Goal: Transaction & Acquisition: Purchase product/service

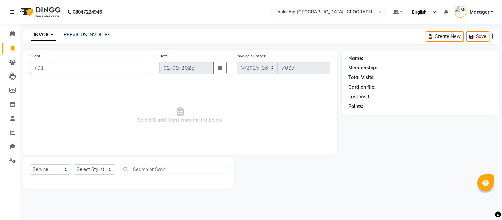
select select "6047"
select select "service"
click at [11, 49] on icon at bounding box center [13, 48] width 4 height 5
select select "6047"
select select "service"
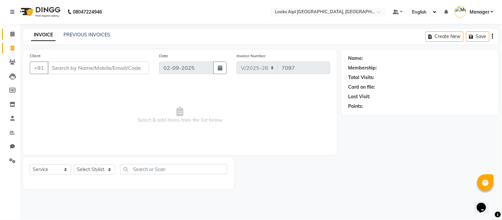
click at [15, 32] on span at bounding box center [13, 34] width 12 height 8
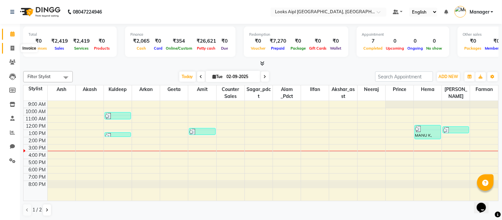
click at [11, 47] on icon at bounding box center [13, 48] width 4 height 5
select select "6047"
select select "service"
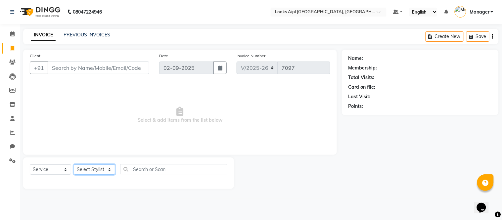
click at [82, 167] on select "Select Stylist Akash Akshar_asst Alam _Pdct Amit Arkan Arsh Counter Sales Farma…" at bounding box center [94, 170] width 41 height 10
select select "62556"
click at [74, 165] on select "Select Stylist Akash Akshar_asst Alam _Pdct Amit Arkan Arsh Counter Sales Farma…" at bounding box center [94, 170] width 41 height 10
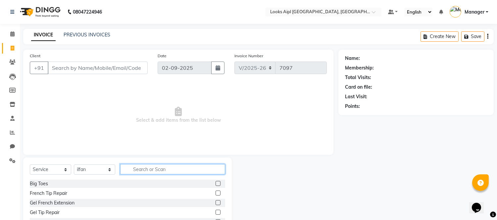
click at [154, 169] on input "text" at bounding box center [172, 169] width 105 height 10
type input "SHAVE"
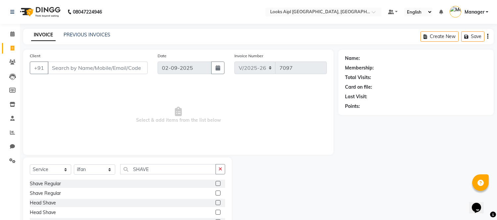
click at [216, 183] on label at bounding box center [218, 183] width 5 height 5
click at [216, 183] on input "checkbox" at bounding box center [218, 184] width 4 height 4
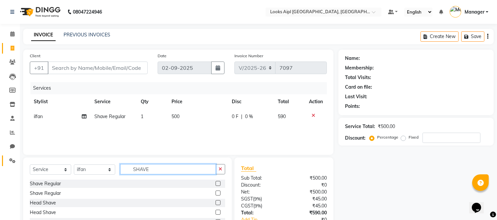
checkbox input "false"
drag, startPoint x: 158, startPoint y: 171, endPoint x: 121, endPoint y: 162, distance: 38.2
click at [68, 162] on div "Select Service Product Membership Package Voucher Prepaid Gift Card Select Styl…" at bounding box center [127, 207] width 209 height 98
click at [162, 173] on input "text" at bounding box center [172, 169] width 105 height 10
type input "WASH"
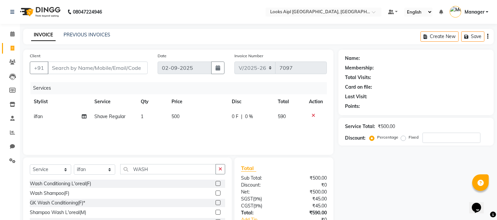
click at [219, 191] on label at bounding box center [218, 193] width 5 height 5
click at [219, 191] on input "checkbox" at bounding box center [218, 193] width 4 height 4
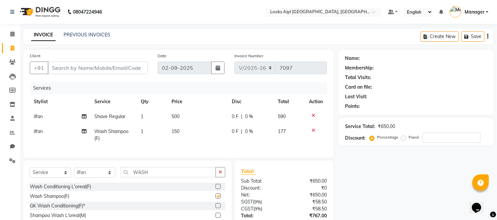
checkbox input "false"
click at [183, 115] on td "500" at bounding box center [198, 116] width 60 height 15
select select "62556"
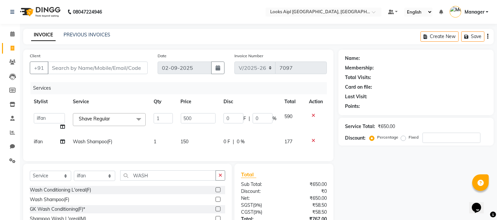
click at [183, 115] on input "500" at bounding box center [198, 118] width 35 height 10
type input "300"
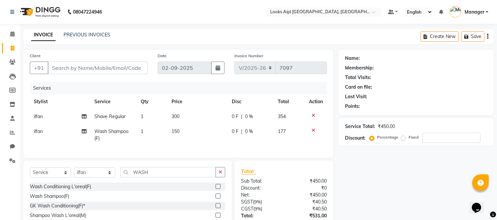
click at [186, 135] on td "150" at bounding box center [198, 135] width 60 height 22
select select "62556"
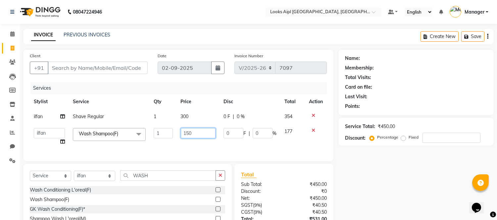
click at [186, 135] on input "150" at bounding box center [198, 133] width 35 height 10
type input "200"
click at [104, 71] on input "Client" at bounding box center [98, 68] width 100 height 13
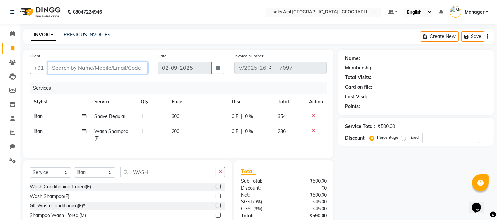
type input "9"
type input "0"
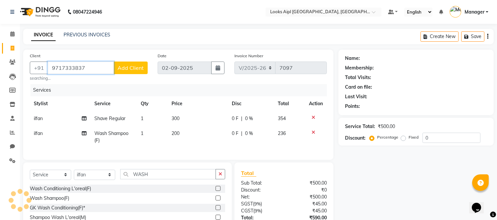
type input "9717333837"
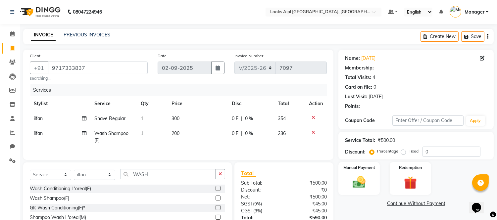
select select "1: Object"
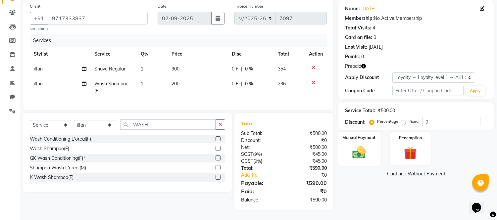
scroll to position [55, 0]
click at [365, 64] on icon "button" at bounding box center [363, 66] width 5 height 5
click at [408, 145] on img at bounding box center [410, 153] width 22 height 17
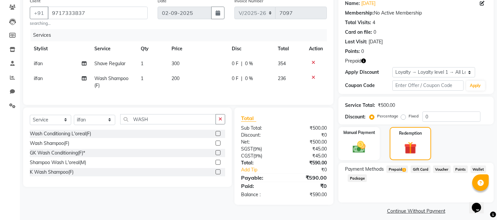
click at [394, 169] on span "Prepaid 1" at bounding box center [397, 170] width 22 height 8
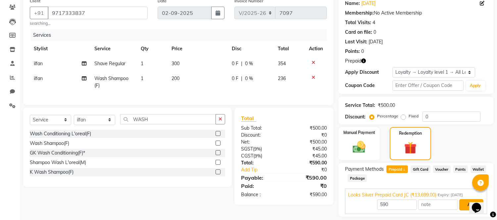
click at [462, 201] on button "Add" at bounding box center [471, 204] width 24 height 11
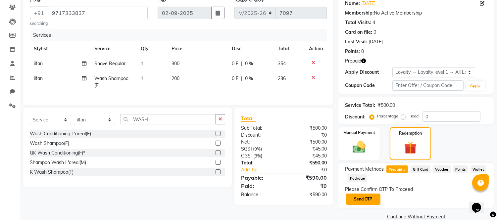
click at [364, 199] on button "Send OTP" at bounding box center [363, 199] width 35 height 11
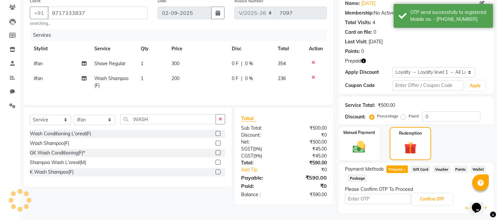
click at [364, 199] on input "text" at bounding box center [378, 199] width 66 height 10
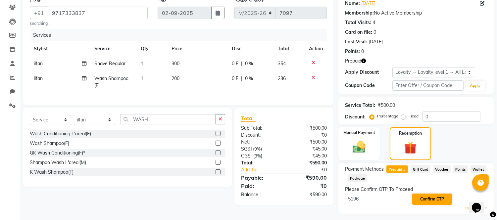
type input "5196"
click at [428, 198] on button "Confirm OTP" at bounding box center [432, 199] width 40 height 11
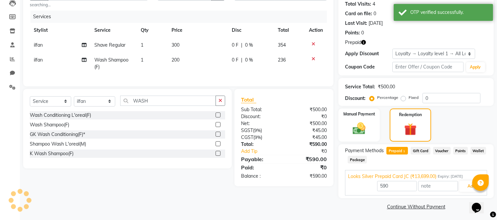
scroll to position [75, 0]
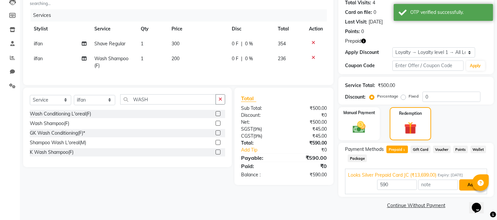
click at [462, 186] on button "Add" at bounding box center [471, 184] width 24 height 11
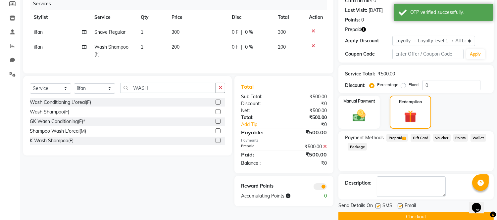
scroll to position [98, 0]
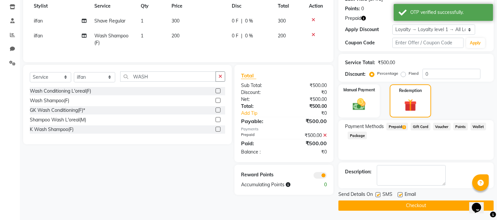
click at [408, 204] on button "Checkout" at bounding box center [415, 206] width 155 height 10
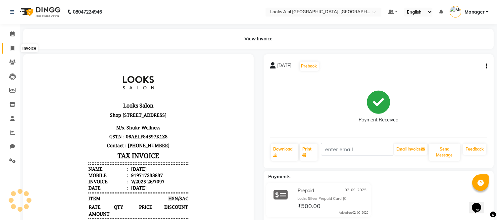
drag, startPoint x: 14, startPoint y: 48, endPoint x: 31, endPoint y: 49, distance: 17.6
click at [14, 48] on icon at bounding box center [13, 48] width 4 height 5
select select "6047"
select select "service"
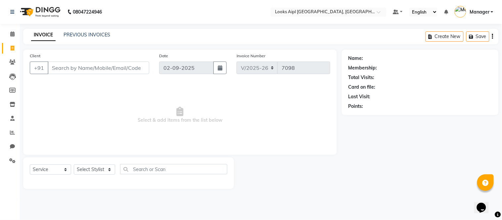
click at [74, 67] on input "Client" at bounding box center [99, 68] width 102 height 13
click at [101, 70] on input "Client" at bounding box center [99, 68] width 102 height 13
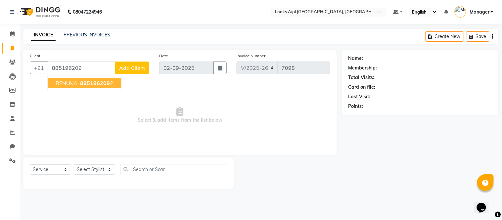
click at [106, 80] on span "885196209" at bounding box center [95, 83] width 30 height 7
type input "8851962092"
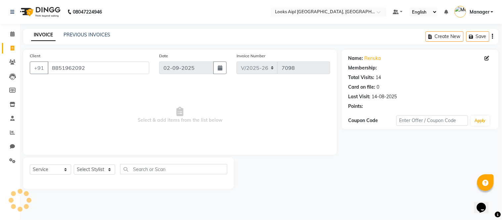
select select "1: Object"
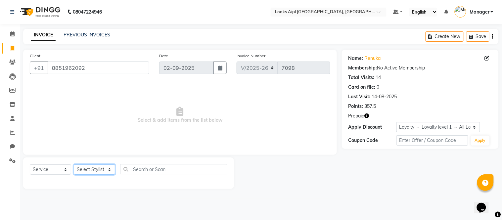
click at [95, 167] on select "Select Stylist Akash Akshar_asst Alam _Pdct Amit Arkan Arsh Counter Sales Farma…" at bounding box center [94, 170] width 41 height 10
select select "80655"
click at [74, 165] on select "Select Stylist Akash Akshar_asst Alam _Pdct Amit Arkan Arsh Counter Sales Farma…" at bounding box center [94, 170] width 41 height 10
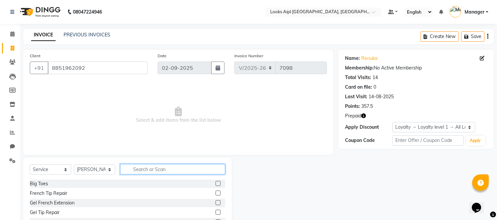
click at [157, 171] on input "text" at bounding box center [172, 169] width 105 height 10
type input "EYE"
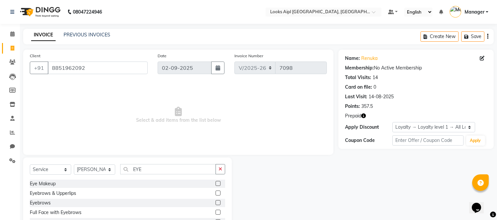
click at [216, 194] on label at bounding box center [218, 193] width 5 height 5
click at [216, 194] on input "checkbox" at bounding box center [218, 193] width 4 height 4
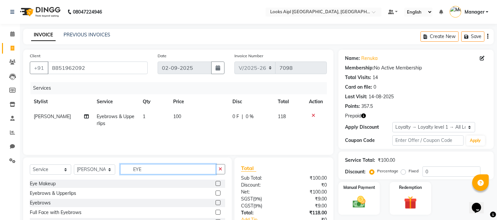
checkbox input "false"
drag, startPoint x: 163, startPoint y: 170, endPoint x: 4, endPoint y: 170, distance: 158.6
click at [4, 170] on app-home "08047224946 Select Location × Looks Aipl Joy Street, Gurgaon Default Panel My P…" at bounding box center [248, 132] width 497 height 265
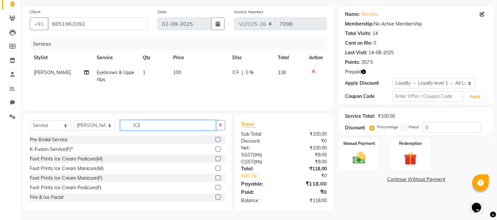
scroll to position [45, 0]
type input "ICE"
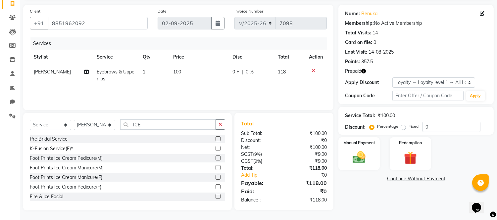
click at [216, 159] on label at bounding box center [218, 158] width 5 height 5
click at [216, 159] on input "checkbox" at bounding box center [218, 158] width 4 height 4
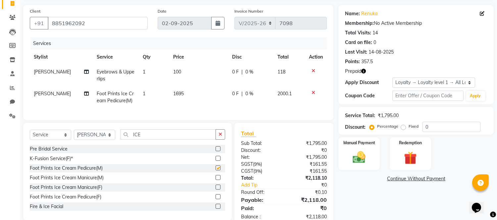
checkbox input "false"
click at [38, 91] on span "[PERSON_NAME]" at bounding box center [52, 94] width 37 height 6
select select "80655"
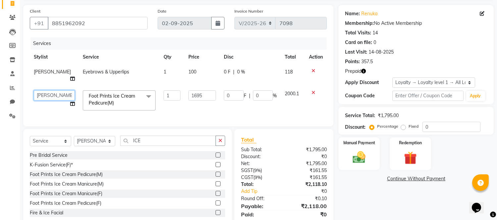
click at [40, 90] on select "Akash Akshar_asst Alam _Pdct Amit Arkan Arsh Counter Sales Farman Geeta Hema il…" at bounding box center [54, 95] width 41 height 10
select select "43348"
click at [187, 86] on td "1695" at bounding box center [201, 100] width 35 height 28
click at [194, 90] on input "1695" at bounding box center [201, 95] width 27 height 10
type input "1600"
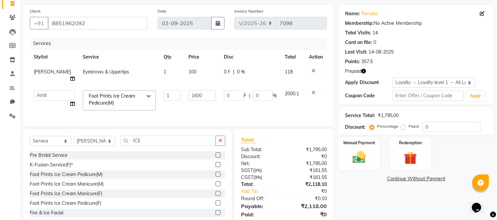
click at [190, 68] on td "100" at bounding box center [201, 76] width 35 height 22
select select "80655"
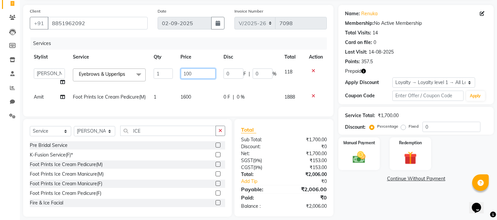
click at [187, 74] on input "100" at bounding box center [198, 74] width 35 height 10
type input "120"
click at [202, 33] on div "Date 02-09-2025" at bounding box center [191, 21] width 77 height 27
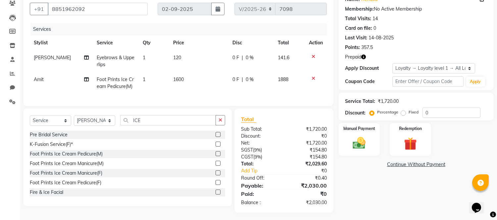
scroll to position [67, 0]
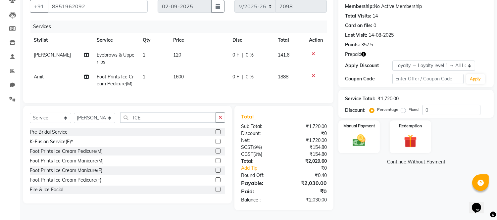
click at [363, 52] on icon "button" at bounding box center [363, 54] width 5 height 5
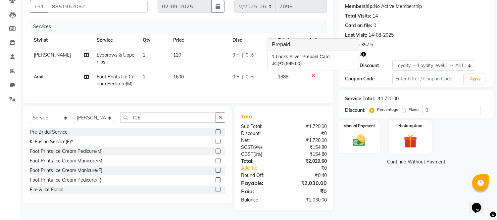
drag, startPoint x: 363, startPoint y: 48, endPoint x: 404, endPoint y: 144, distance: 104.4
click at [366, 51] on div "Prepaid" at bounding box center [416, 54] width 142 height 7
click at [411, 140] on img at bounding box center [410, 141] width 22 height 17
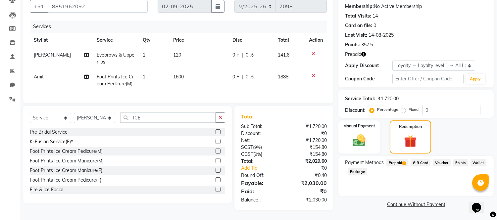
click at [399, 159] on span "Prepaid 1" at bounding box center [397, 163] width 22 height 8
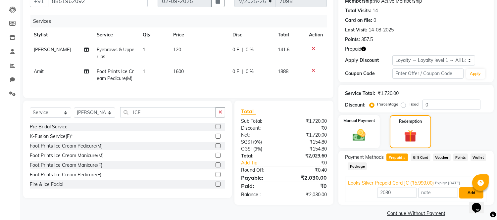
click at [463, 190] on button "Add" at bounding box center [471, 192] width 24 height 11
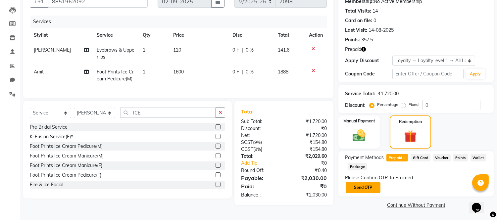
click at [375, 187] on button "Send OTP" at bounding box center [363, 187] width 35 height 11
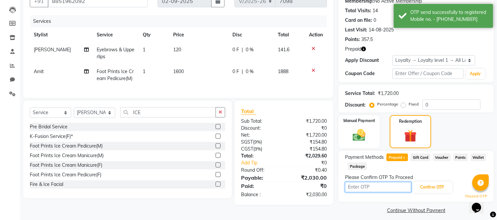
click at [363, 186] on input "text" at bounding box center [378, 187] width 66 height 10
type input "8420"
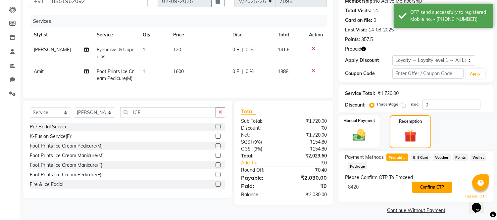
click at [432, 186] on button "Confirm OTP" at bounding box center [432, 187] width 40 height 11
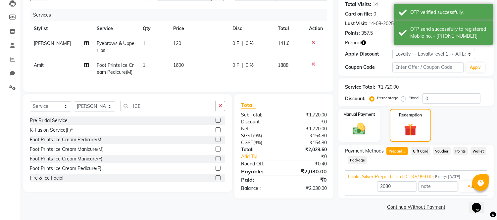
scroll to position [75, 0]
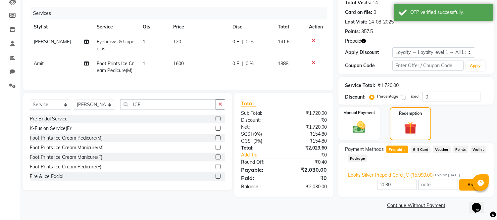
click at [467, 184] on button "Add" at bounding box center [471, 184] width 24 height 11
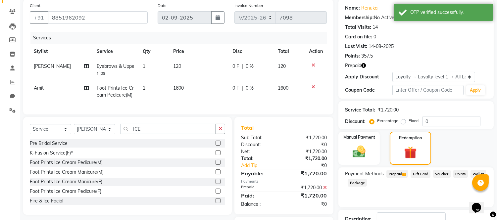
scroll to position [0, 0]
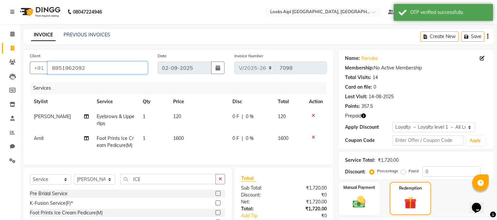
drag, startPoint x: 86, startPoint y: 70, endPoint x: 0, endPoint y: 69, distance: 86.1
click at [0, 69] on app-home "08047224946 Select Location × Looks Aipl Joy Street, Gurgaon Default Panel My P…" at bounding box center [248, 159] width 497 height 318
drag, startPoint x: 176, startPoint y: 30, endPoint x: 282, endPoint y: 71, distance: 113.5
click at [177, 30] on div "INVOICE PREVIOUS INVOICES Create New Save" at bounding box center [258, 37] width 470 height 16
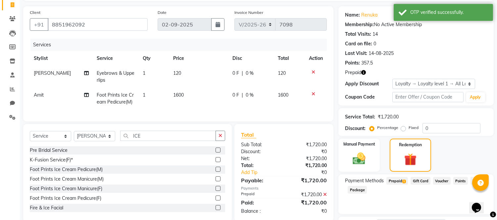
scroll to position [98, 0]
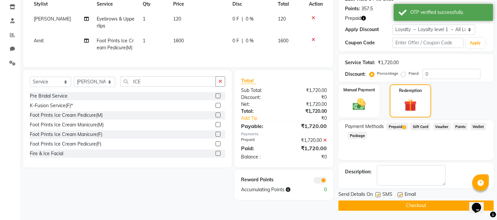
click at [430, 207] on button "Checkout" at bounding box center [415, 206] width 155 height 10
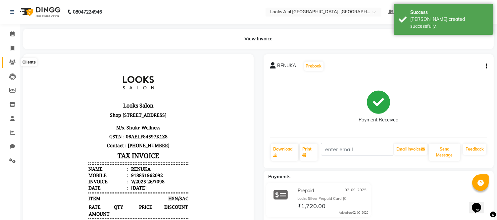
click at [12, 61] on icon at bounding box center [12, 62] width 6 height 5
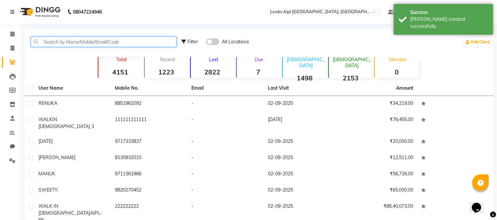
click at [83, 40] on input "text" at bounding box center [104, 42] width 146 height 10
paste input "8851962092"
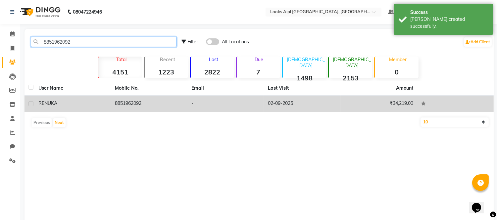
type input "8851962092"
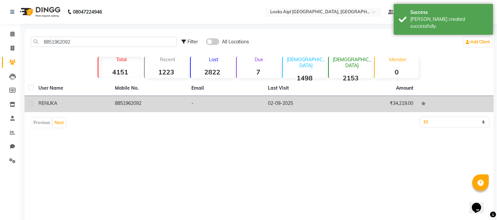
click at [171, 101] on td "8851962092" at bounding box center [149, 104] width 76 height 16
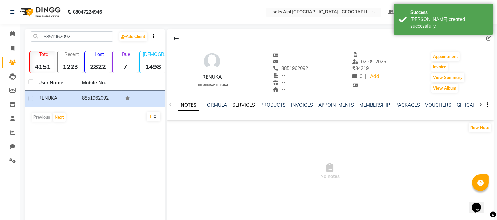
click at [242, 105] on link "SERVICES" at bounding box center [243, 105] width 23 height 6
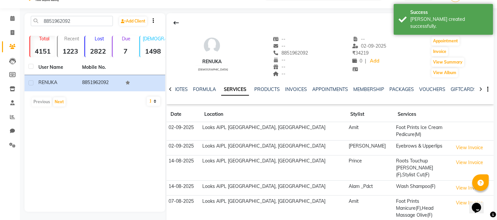
scroll to position [31, 0]
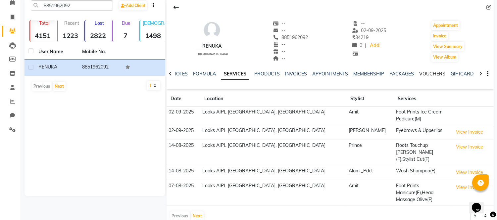
click at [426, 73] on link "VOUCHERS" at bounding box center [432, 74] width 26 height 6
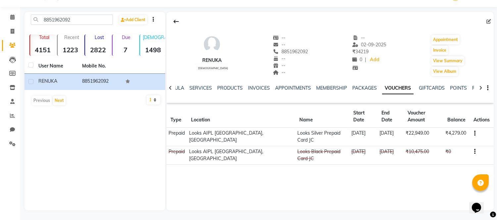
click at [474, 133] on icon "button" at bounding box center [474, 133] width 1 height 0
click at [452, 126] on td "Redemption History" at bounding box center [442, 126] width 41 height 8
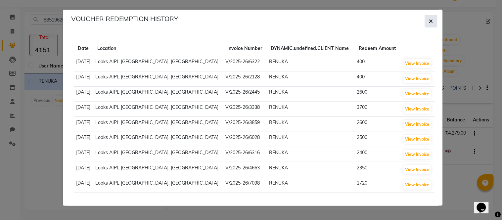
click at [430, 21] on icon "button" at bounding box center [431, 21] width 4 height 5
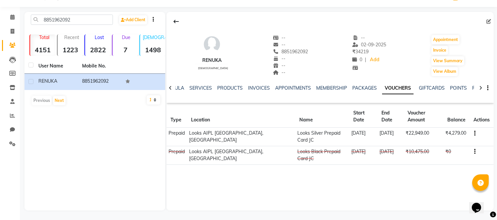
click at [472, 130] on button "button" at bounding box center [473, 133] width 4 height 7
click at [451, 128] on td "Redemption History" at bounding box center [442, 126] width 41 height 8
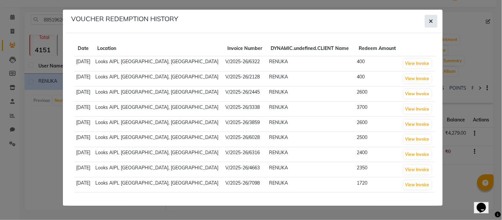
click at [428, 18] on button "button" at bounding box center [431, 21] width 13 height 13
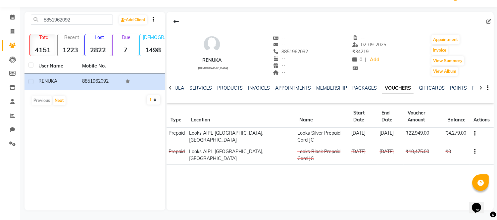
click at [474, 148] on button "button" at bounding box center [473, 151] width 4 height 7
click at [453, 140] on td "Redemption History" at bounding box center [442, 138] width 41 height 8
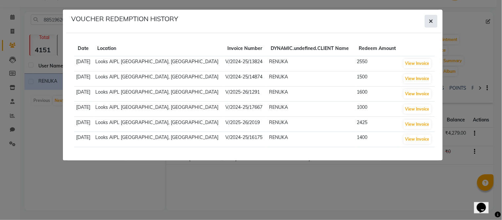
click at [435, 21] on button "button" at bounding box center [431, 21] width 13 height 13
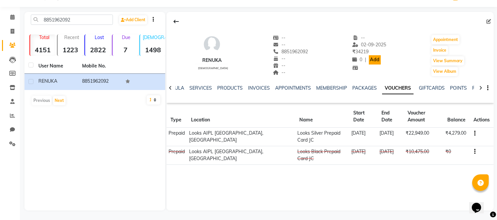
click at [369, 60] on link "Add" at bounding box center [375, 59] width 12 height 9
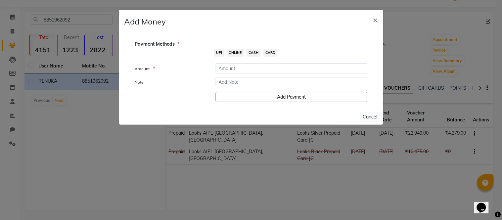
click at [413, 47] on ngb-modal-window "Add Money × Payment Methods * UPI ONLINE CASH CARD Amount: * Note: Add Payment …" at bounding box center [251, 110] width 502 height 220
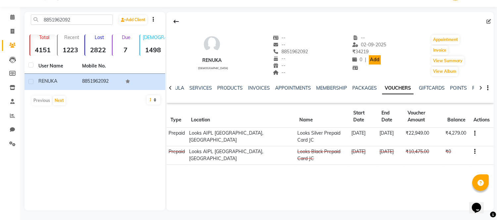
click at [369, 60] on link "Add" at bounding box center [375, 59] width 12 height 9
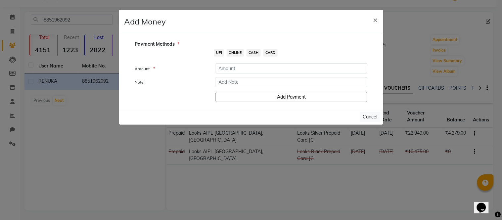
click at [399, 60] on ngb-modal-window "Add Money × Payment Methods * UPI ONLINE CASH CARD Amount: * Note: Add Payment …" at bounding box center [251, 110] width 502 height 220
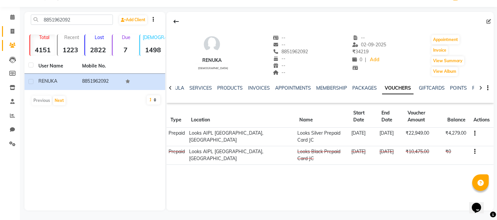
click at [9, 27] on link "Invoice" at bounding box center [10, 31] width 16 height 11
select select "service"
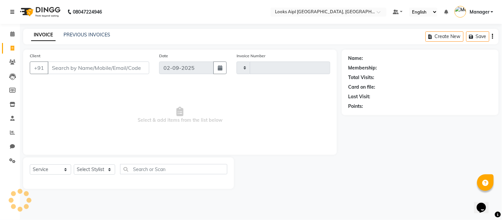
type input "7099"
select select "6047"
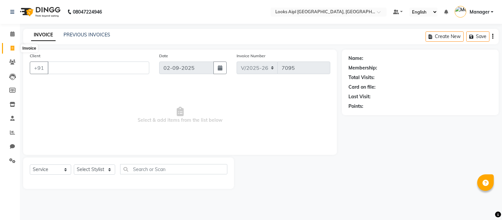
select select "6047"
select select "service"
drag, startPoint x: 12, startPoint y: 45, endPoint x: 272, endPoint y: 25, distance: 261.3
click at [12, 45] on span at bounding box center [13, 49] width 12 height 8
select select "service"
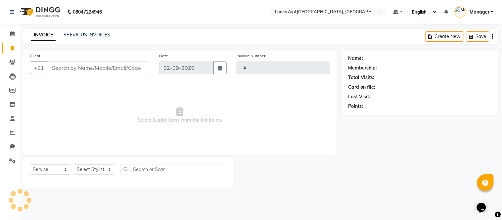
type input "7097"
select select "6047"
select select "service"
click at [12, 34] on icon at bounding box center [12, 33] width 4 height 5
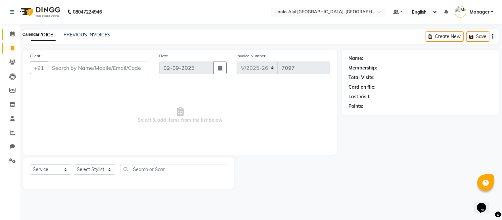
click at [15, 36] on span at bounding box center [13, 34] width 12 height 8
click icon
select select "service"
type input "7099"
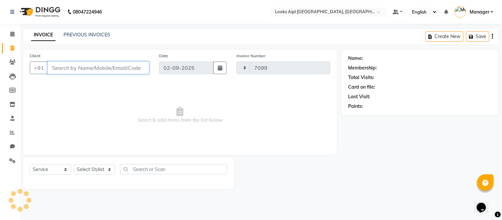
select select "6047"
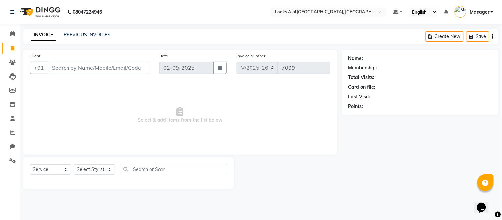
click nav "08047224946 Select Location × Looks Aipl [GEOGRAPHIC_DATA], Gurgaon Default Pan…"
click input "Client"
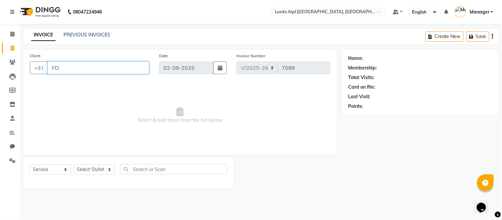
type input "F"
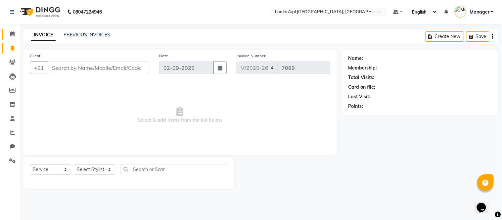
click icon
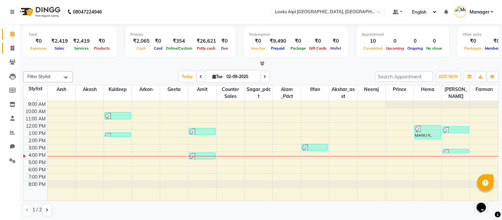
click span
click icon
click span
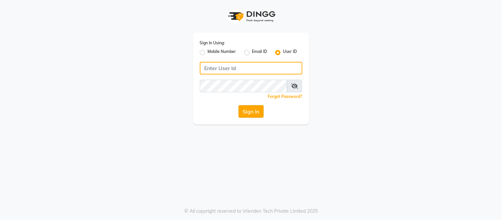
type input "e2617-01"
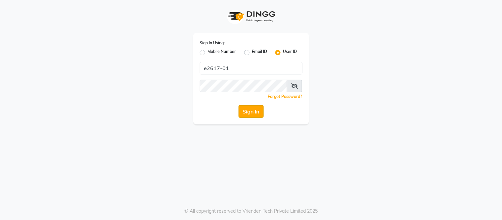
click at [251, 116] on button "Sign In" at bounding box center [251, 111] width 25 height 13
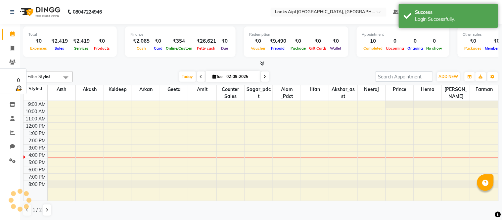
select select "en"
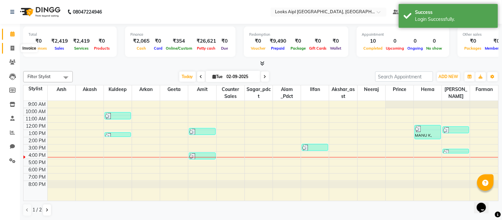
drag, startPoint x: 12, startPoint y: 46, endPoint x: 16, endPoint y: 42, distance: 5.4
click at [12, 46] on icon at bounding box center [13, 48] width 4 height 5
select select "6047"
select select "service"
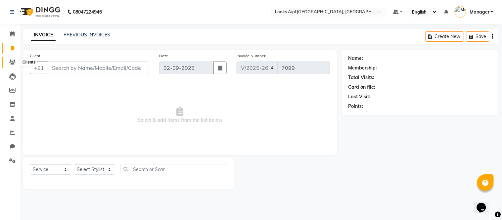
click at [10, 60] on span at bounding box center [13, 63] width 12 height 8
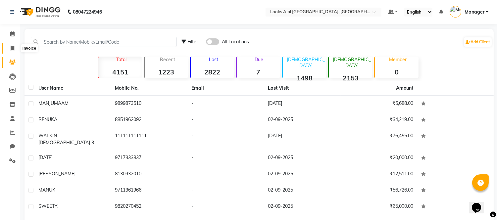
click at [12, 47] on icon at bounding box center [13, 48] width 4 height 5
select select "service"
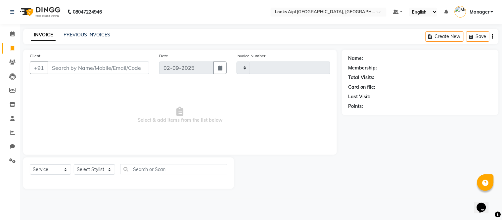
type input "7099"
select select "6047"
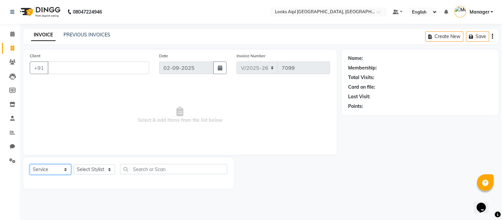
click at [59, 169] on select "Select Service Product Membership Package Voucher Prepaid Gift Card" at bounding box center [50, 170] width 41 height 10
select select "V"
click at [30, 165] on select "Select Service Product Membership Package Voucher Prepaid Gift Card" at bounding box center [50, 170] width 41 height 10
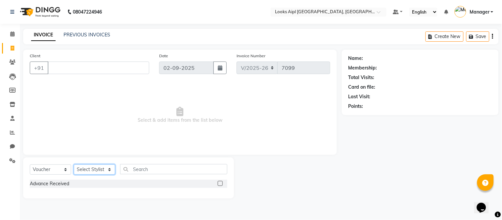
click at [94, 169] on select "Select Stylist Akash Akshar_asst Alam _Pdct Amit Arkan Arsh Counter Sales Farma…" at bounding box center [94, 170] width 41 height 10
select select "43335"
click at [74, 165] on select "Select Stylist Akash Akshar_asst Alam _Pdct Amit Arkan Arsh Counter Sales Farma…" at bounding box center [94, 170] width 41 height 10
click at [156, 163] on div "Select Service Product Membership Package Voucher Prepaid Gift Card Select Styl…" at bounding box center [128, 178] width 211 height 41
drag, startPoint x: 184, startPoint y: 174, endPoint x: 190, endPoint y: 177, distance: 6.7
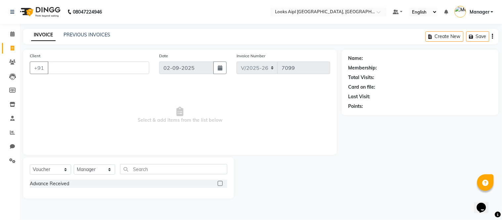
click at [184, 174] on div "Select Service Product Membership Package Voucher Prepaid Gift Card Select Styl…" at bounding box center [129, 172] width 198 height 16
click at [220, 183] on label at bounding box center [220, 183] width 5 height 5
click at [220, 183] on input "checkbox" at bounding box center [220, 184] width 4 height 4
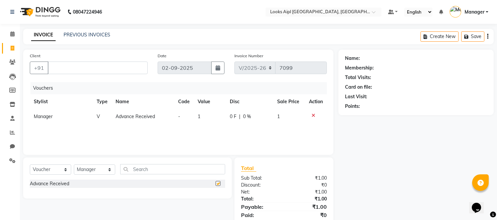
checkbox input "false"
click at [210, 115] on td "1" at bounding box center [210, 116] width 32 height 15
select select "43335"
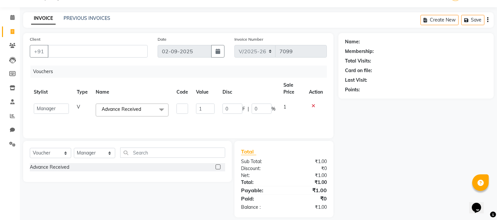
scroll to position [24, 0]
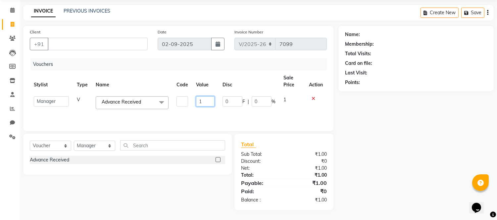
click at [211, 99] on input "1" at bounding box center [205, 101] width 19 height 10
type input "500"
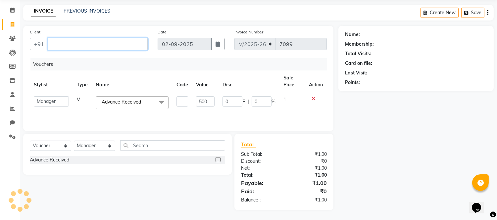
click at [127, 45] on input "Client" at bounding box center [98, 44] width 100 height 13
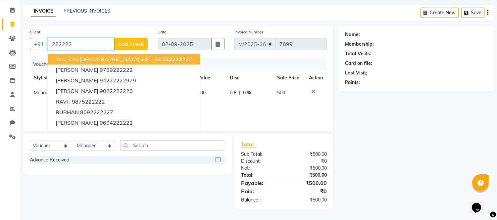
click at [103, 63] on button "WALK IN FEMALE AIPL-66 222222 222" at bounding box center [124, 59] width 152 height 11
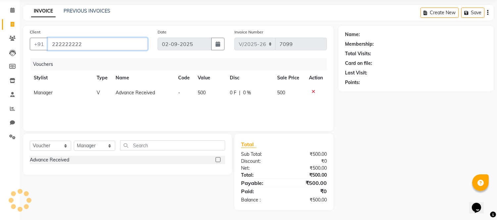
type input "222222222"
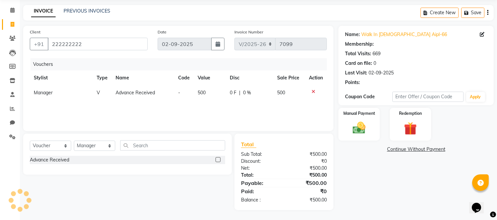
select select "1: Object"
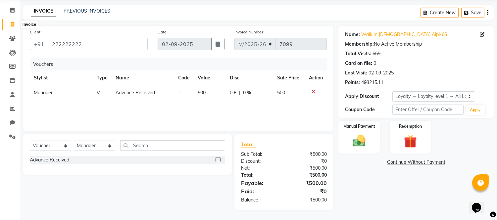
click at [8, 22] on span at bounding box center [13, 25] width 12 height 8
select select "service"
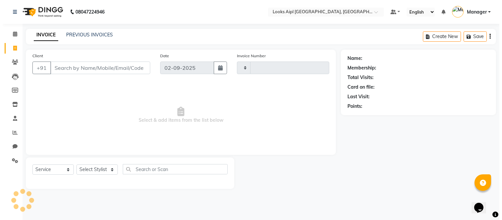
scroll to position [0, 0]
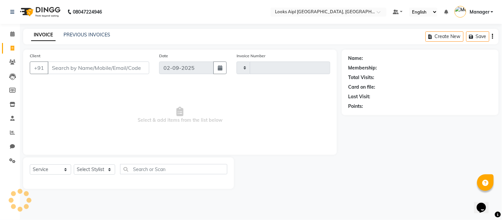
type input "7099"
select select "6047"
click at [94, 64] on input "Client" at bounding box center [99, 68] width 102 height 13
click at [80, 36] on link "PREVIOUS INVOICES" at bounding box center [87, 35] width 47 height 6
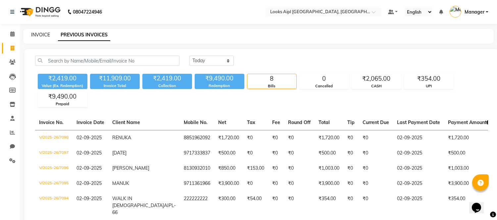
click at [34, 35] on link "INVOICE" at bounding box center [40, 35] width 19 height 6
select select "service"
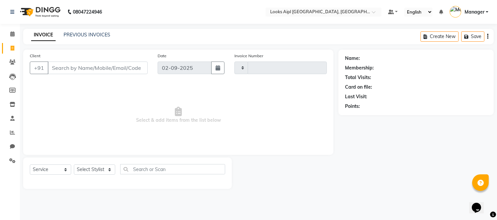
type input "7099"
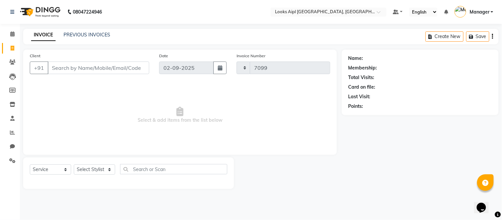
select select "6047"
click at [87, 68] on input "Client" at bounding box center [99, 68] width 102 height 13
type input "--"
click at [11, 47] on icon at bounding box center [13, 48] width 4 height 5
select select "service"
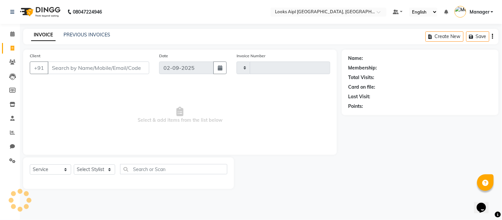
type input "7099"
select select "6047"
click at [15, 37] on span at bounding box center [13, 34] width 12 height 8
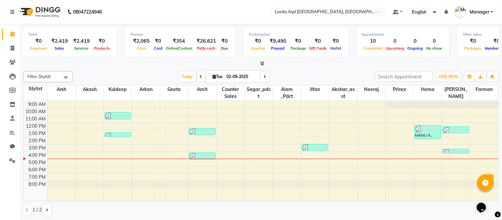
drag, startPoint x: 11, startPoint y: 160, endPoint x: 14, endPoint y: 171, distance: 11.6
click at [14, 171] on div "Calendar Invoice Clients Leads Members Inventory Staff Reports Chat Settings Co…" at bounding box center [44, 115] width 89 height 192
click at [12, 161] on icon at bounding box center [12, 160] width 6 height 5
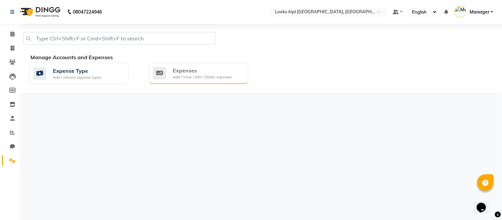
click at [184, 77] on div "Add / View / Edit / Delete expenses" at bounding box center [202, 77] width 59 height 6
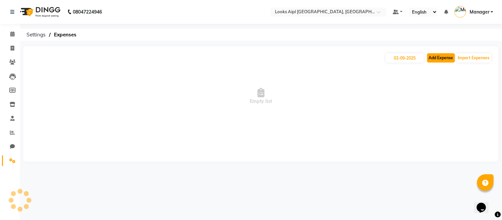
click at [445, 59] on button "Add Expense" at bounding box center [441, 57] width 28 height 9
select select "1"
select select "5027"
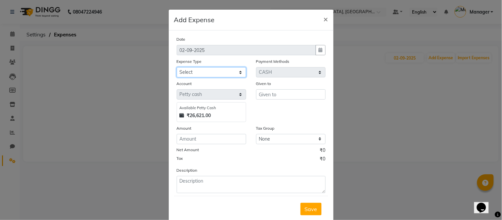
click at [203, 75] on select "Select Bank Deposit Blinkit Cash Handover CLIENT Client ordered food Client Ref…" at bounding box center [212, 72] width 70 height 10
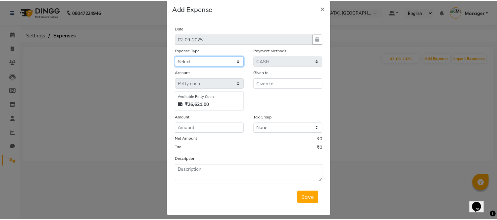
scroll to position [17, 0]
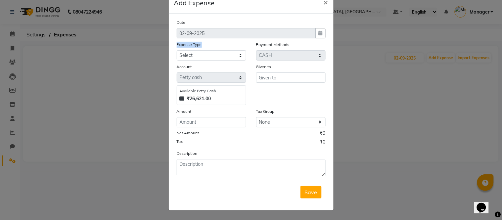
click at [196, 51] on div "Expense Type Select Bank Deposit Blinkit Cash Handover CLIENT Client ordered fo…" at bounding box center [211, 51] width 79 height 20
drag, startPoint x: 196, startPoint y: 51, endPoint x: 200, endPoint y: 59, distance: 8.4
click at [197, 53] on select "Select Bank Deposit Blinkit Cash Handover CLIENT Client ordered food Client Ref…" at bounding box center [212, 55] width 70 height 10
select select "24434"
click at [177, 50] on select "Select Bank Deposit Blinkit Cash Handover CLIENT Client ordered food Client Ref…" at bounding box center [212, 55] width 70 height 10
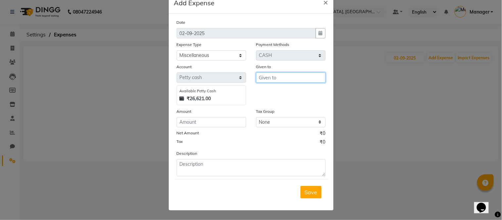
click at [270, 77] on input "text" at bounding box center [291, 77] width 70 height 10
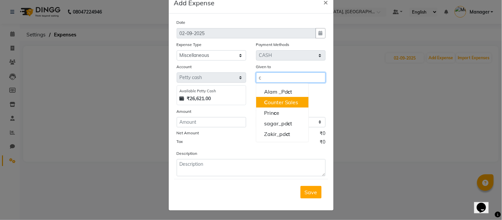
click at [264, 104] on span "C" at bounding box center [266, 102] width 4 height 7
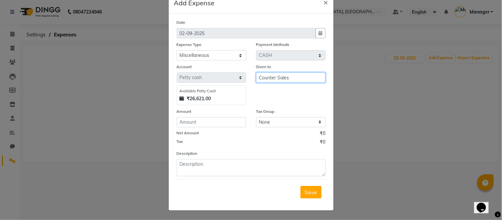
type input "Counter Sales"
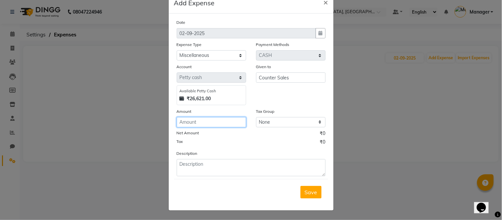
click at [204, 122] on input "number" at bounding box center [212, 122] width 70 height 10
type input "404"
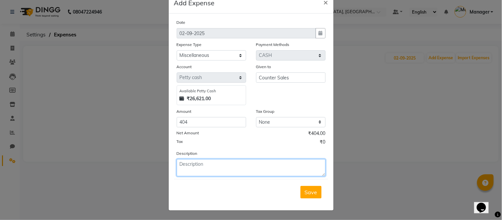
click at [214, 162] on textarea at bounding box center [251, 167] width 149 height 17
type textarea "d"
type textarea "DIVYANSHU ( MILK / ACE TONE / ROOM FRESHNER )"
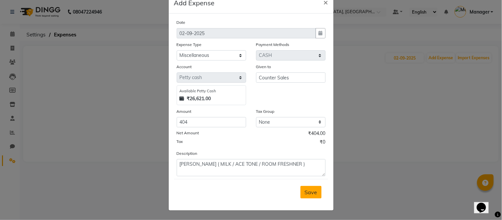
click at [309, 190] on span "Save" at bounding box center [311, 192] width 13 height 7
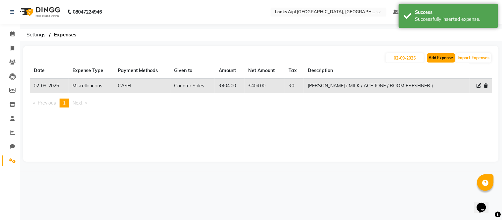
click at [430, 57] on button "Add Expense" at bounding box center [441, 57] width 28 height 9
select select "1"
select select "5027"
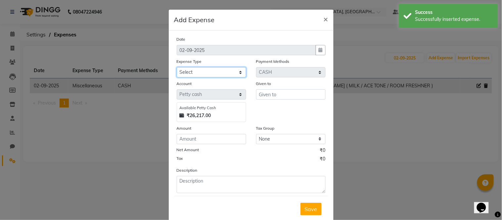
click at [218, 71] on select "Select Bank Deposit Blinkit Cash Handover CLIENT Client ordered food Client Ref…" at bounding box center [212, 72] width 70 height 10
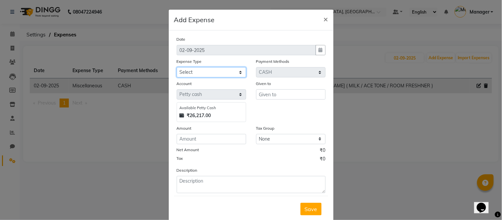
select select "24434"
click at [177, 67] on select "Select Bank Deposit Blinkit Cash Handover CLIENT Client ordered food Client Ref…" at bounding box center [212, 72] width 70 height 10
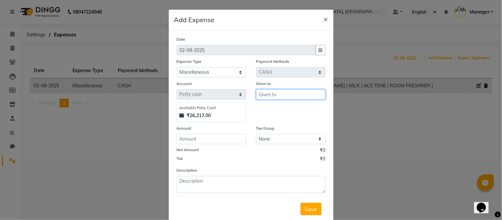
click at [278, 94] on input "text" at bounding box center [291, 94] width 70 height 10
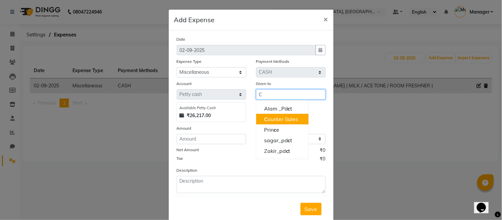
click at [272, 118] on ngb-highlight "C ounter Sales" at bounding box center [281, 119] width 34 height 7
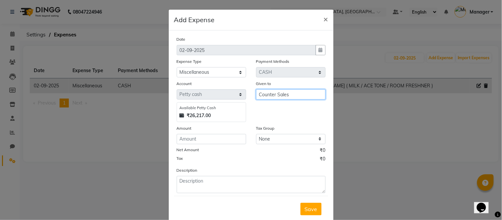
type input "Counter Sales"
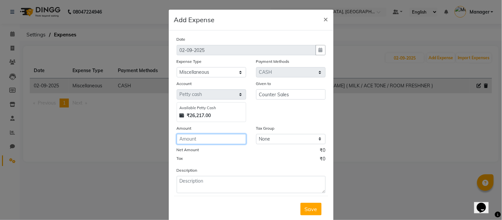
click at [210, 139] on input "number" at bounding box center [212, 139] width 70 height 10
type input "5"
type input "250"
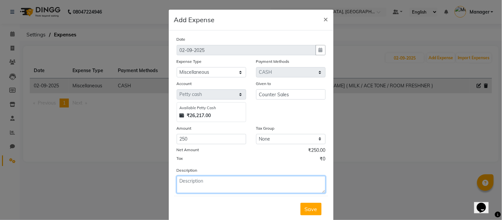
click at [207, 178] on textarea at bounding box center [251, 184] width 149 height 17
type textarea "DIVYANSHU ( NEWS PAPER )"
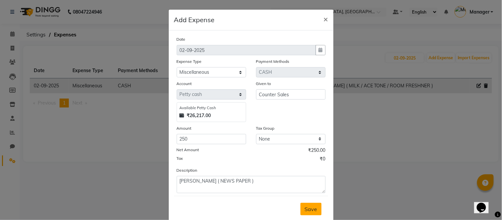
click at [315, 210] on button "Save" at bounding box center [311, 209] width 21 height 13
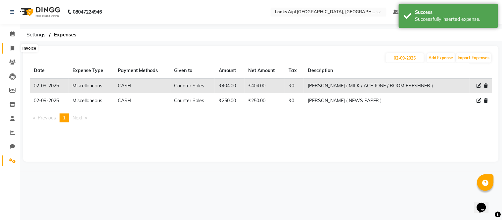
click at [11, 47] on icon at bounding box center [13, 48] width 4 height 5
select select "service"
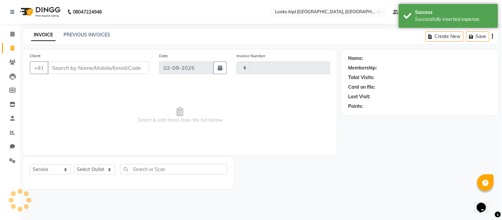
type input "7099"
select select "6047"
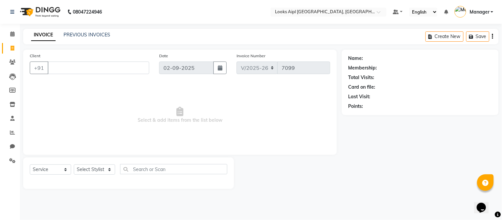
click at [95, 70] on input "Client" at bounding box center [99, 68] width 102 height 13
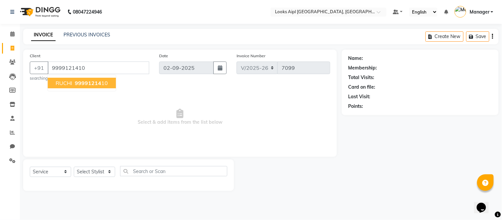
type input "9999121410"
select select "1: Object"
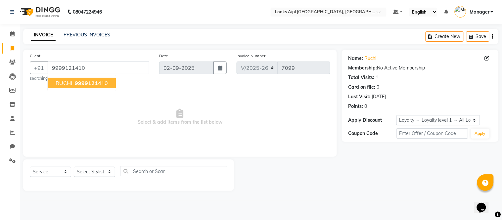
click at [144, 90] on span "Select & add items from the list below" at bounding box center [180, 117] width 301 height 66
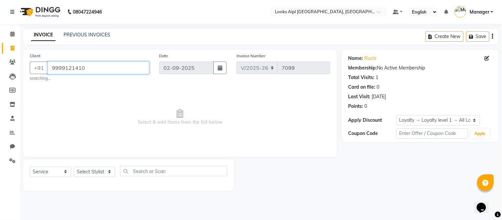
drag, startPoint x: 93, startPoint y: 67, endPoint x: 22, endPoint y: 69, distance: 71.9
click at [22, 69] on div "Client +91 9999121410 searching... Date 02-09-2025 Invoice Number V/2025 V/2025…" at bounding box center [180, 120] width 324 height 141
click at [131, 39] on div "INVOICE PREVIOUS INVOICES Create New Save" at bounding box center [261, 37] width 476 height 16
click at [12, 59] on span at bounding box center [13, 63] width 12 height 8
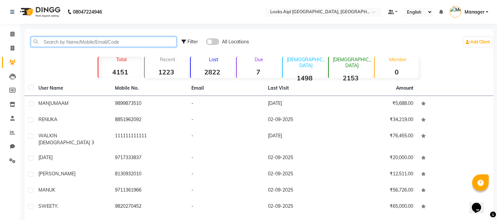
click at [117, 41] on input "text" at bounding box center [104, 42] width 146 height 10
paste input "9999121410"
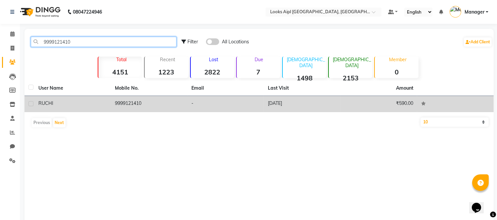
type input "9999121410"
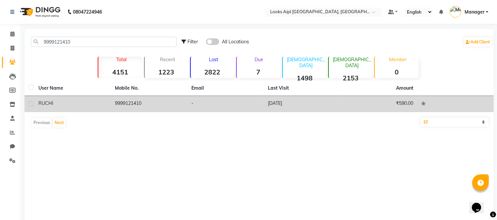
click at [348, 100] on td "₹590.00" at bounding box center [379, 104] width 76 height 16
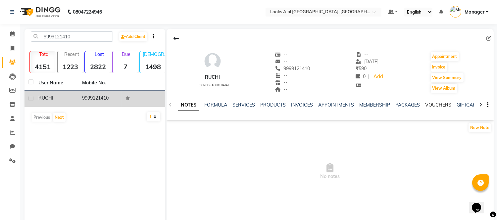
click at [441, 105] on link "VOUCHERS" at bounding box center [438, 105] width 26 height 6
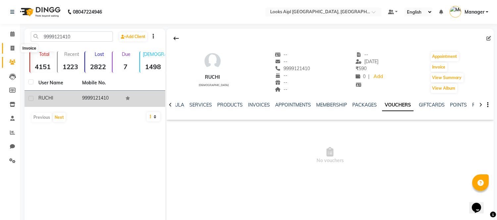
click at [11, 49] on icon at bounding box center [13, 48] width 4 height 5
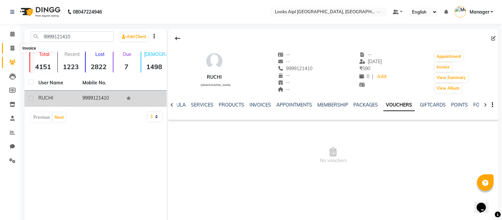
select select "6047"
select select "service"
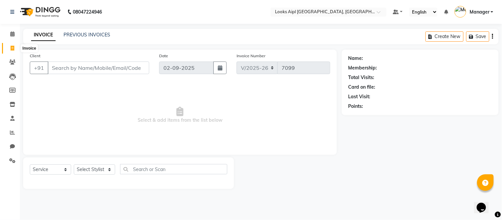
drag, startPoint x: 9, startPoint y: 50, endPoint x: 15, endPoint y: 51, distance: 5.7
click at [9, 50] on span at bounding box center [13, 49] width 12 height 8
select select "service"
type input "7099"
select select "6047"
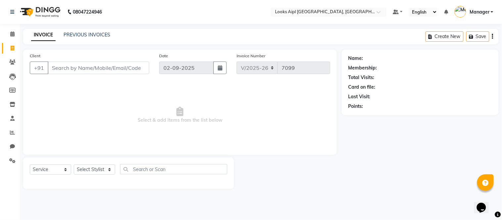
click at [100, 68] on input "Client" at bounding box center [99, 68] width 102 height 13
click at [112, 67] on input "Client" at bounding box center [99, 68] width 102 height 13
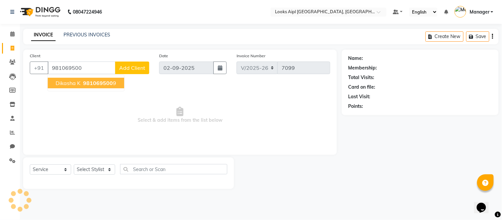
click at [109, 82] on span "981069500" at bounding box center [98, 83] width 30 height 7
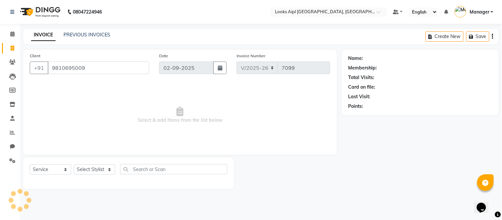
type input "9810695009"
select select "1: Object"
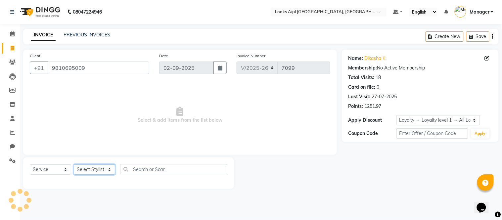
click at [99, 169] on select "Select Stylist Akash Akshar_asst Alam _Pdct Amit Arkan Arsh Counter Sales Farma…" at bounding box center [94, 170] width 41 height 10
select select "67968"
click at [74, 165] on select "Select Stylist Akash Akshar_asst Alam _Pdct Amit Arkan Arsh Counter Sales Farma…" at bounding box center [94, 170] width 41 height 10
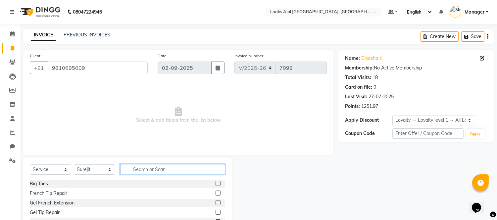
click at [158, 171] on input "text" at bounding box center [172, 169] width 105 height 10
type input "CUT"
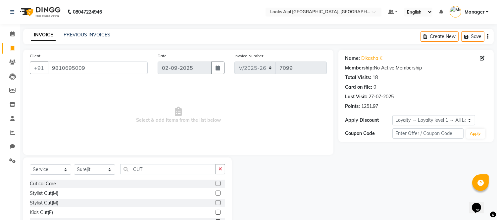
click at [216, 193] on label at bounding box center [218, 193] width 5 height 5
click at [216, 193] on input "checkbox" at bounding box center [218, 193] width 4 height 4
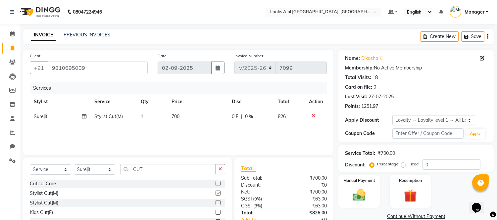
checkbox input "false"
drag, startPoint x: 146, startPoint y: 173, endPoint x: 102, endPoint y: 173, distance: 44.7
click at [102, 173] on div "Select Service Product Membership Package Voucher Prepaid Gift Card Select Styl…" at bounding box center [127, 172] width 195 height 16
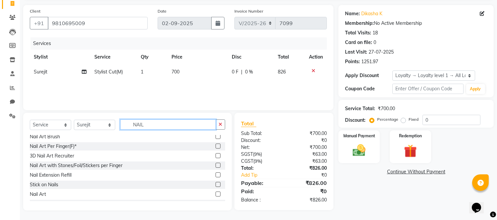
scroll to position [68, 0]
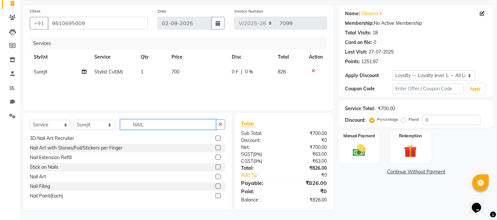
type input "NAIL"
click at [216, 186] on label at bounding box center [218, 186] width 5 height 5
click at [216, 186] on input "checkbox" at bounding box center [218, 186] width 4 height 4
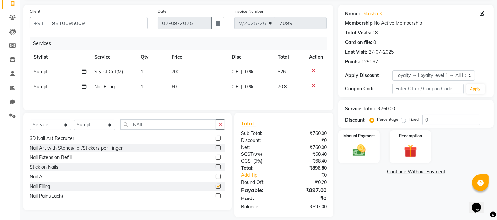
checkbox input "false"
click at [179, 85] on td "60" at bounding box center [198, 86] width 60 height 15
select select "67968"
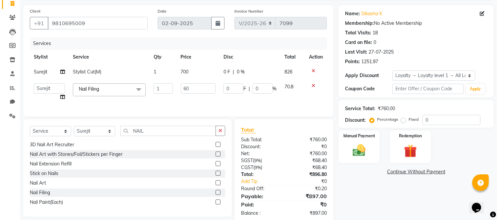
click at [179, 85] on td "60" at bounding box center [198, 91] width 43 height 25
click at [186, 90] on input "60" at bounding box center [198, 88] width 35 height 10
type input "200"
click at [183, 72] on td "700" at bounding box center [198, 72] width 43 height 15
select select "67968"
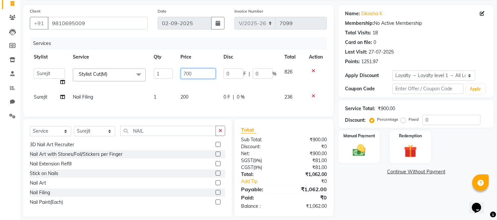
click at [183, 72] on input "700" at bounding box center [198, 74] width 35 height 10
type input "500"
click at [185, 50] on th "Price" at bounding box center [198, 57] width 43 height 15
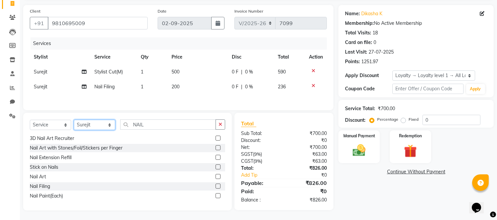
click at [93, 125] on select "Select Stylist Akash Akshar_asst Alam _Pdct Amit Arkan Arsh Counter Sales Farma…" at bounding box center [94, 125] width 41 height 10
select select "43350"
click at [74, 121] on select "Select Stylist Akash Akshar_asst Alam _Pdct Amit Arkan Arsh Counter Sales Farma…" at bounding box center [94, 125] width 41 height 10
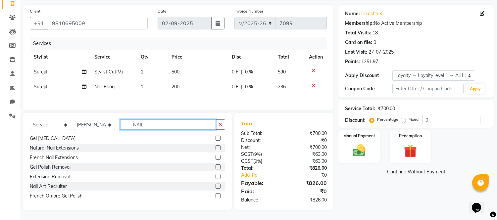
drag, startPoint x: 147, startPoint y: 127, endPoint x: 77, endPoint y: 128, distance: 69.2
click at [71, 128] on div "Select Service Product Membership Package Voucher Prepaid Gift Card Select Styl…" at bounding box center [127, 128] width 195 height 16
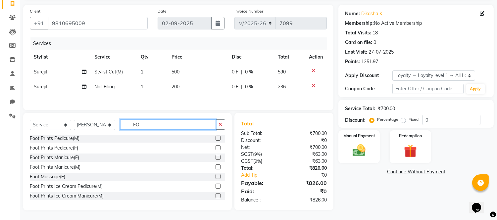
type input "F"
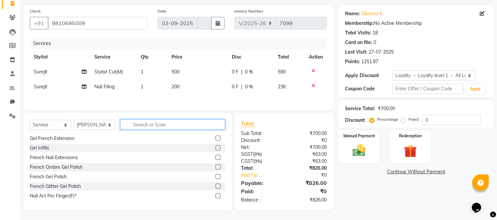
scroll to position [20, 0]
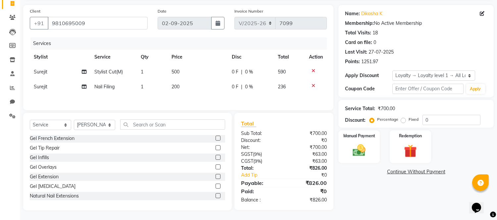
click at [38, 88] on span "Surejit" at bounding box center [41, 87] width 14 height 6
select select "67968"
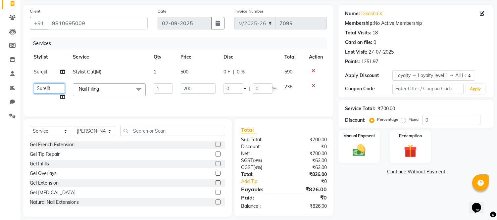
click at [38, 88] on select "Akash Akshar_asst Alam _Pdct Amit Arkan Arsh Counter Sales Farman Geeta Hema il…" at bounding box center [49, 88] width 31 height 10
select select "43348"
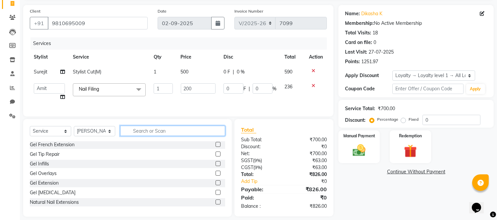
click at [151, 136] on input "text" at bounding box center [172, 131] width 105 height 10
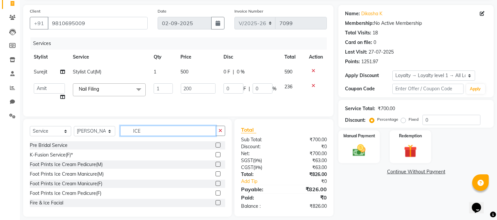
type input "ICE"
drag, startPoint x: 211, startPoint y: 198, endPoint x: 186, endPoint y: 94, distance: 106.7
click at [216, 196] on label at bounding box center [218, 193] width 5 height 5
click at [216, 196] on input "checkbox" at bounding box center [218, 193] width 4 height 4
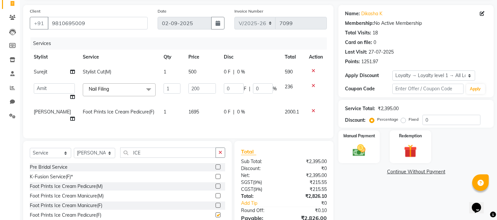
checkbox input "false"
click at [188, 113] on span "1695" at bounding box center [193, 112] width 11 height 6
select select "43350"
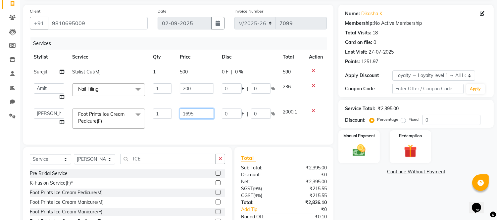
click at [196, 115] on input "1695" at bounding box center [197, 114] width 34 height 10
type input "1"
type input "1600"
click at [200, 120] on div "Services Stylist Service Qty Price Disc Total Action Surejit Stylist Cut(M) 1 5…" at bounding box center [178, 87] width 297 height 101
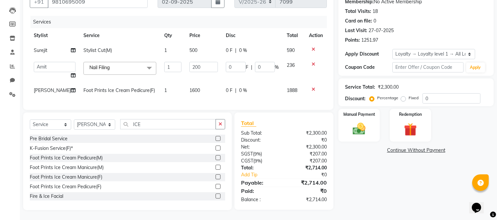
scroll to position [72, 0]
click at [440, 93] on input "0" at bounding box center [451, 98] width 58 height 10
type input "2"
type input "4"
type input "2"
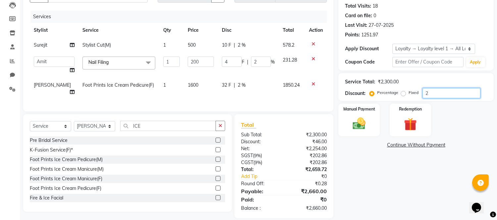
type input "20"
type input "40"
type input "20"
click at [452, 130] on div "Manual Payment Redemption" at bounding box center [415, 120] width 165 height 33
click at [437, 92] on input "20" at bounding box center [451, 93] width 58 height 10
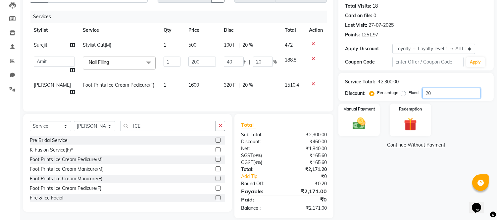
type input "2"
type input "4"
type input "2"
type input "0"
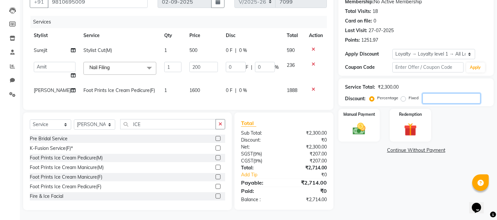
type input "3"
type input "6"
type input "3"
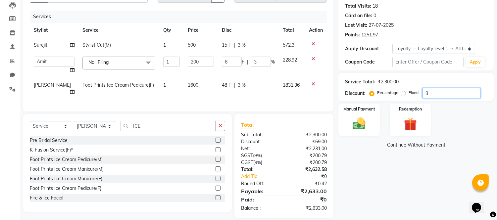
type input "30"
type input "60"
type input "30"
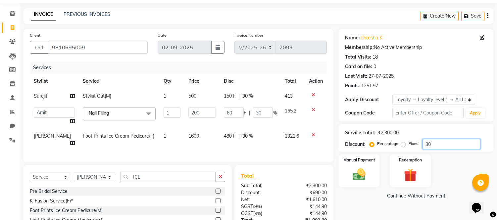
scroll to position [0, 0]
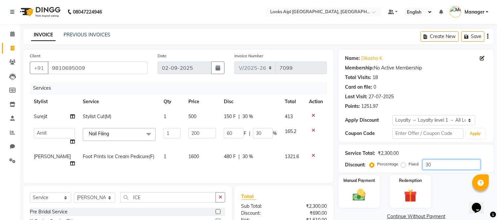
type input "30"
click at [428, 81] on div "Name: Dikasha K Membership: No Active Membership Total Visits: 18 Card on file:…" at bounding box center [416, 81] width 142 height 58
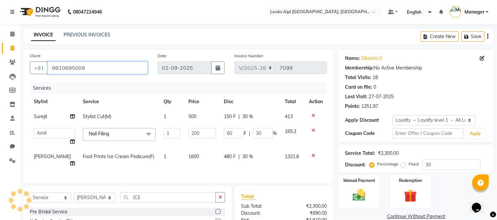
drag, startPoint x: 89, startPoint y: 67, endPoint x: 48, endPoint y: 69, distance: 41.7
click at [48, 69] on input "9810695009" at bounding box center [98, 68] width 100 height 13
click at [143, 24] on div "08047224946 Select Location × Looks Aipl Joy Street, Gurgaon Default Panel My P…" at bounding box center [248, 150] width 497 height 300
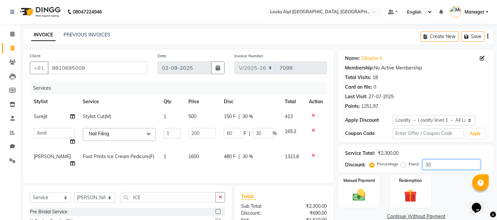
click at [435, 161] on input "30" at bounding box center [451, 165] width 58 height 10
click at [421, 141] on div "Name: Dikasha K Membership: No Active Membership Total Visits: 18 Card on file:…" at bounding box center [415, 96] width 155 height 92
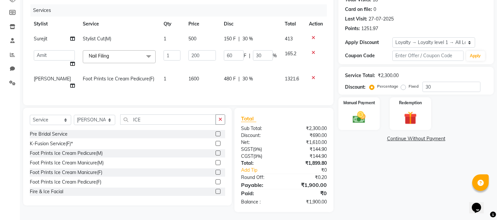
scroll to position [78, 0]
click at [355, 119] on img at bounding box center [359, 118] width 22 height 16
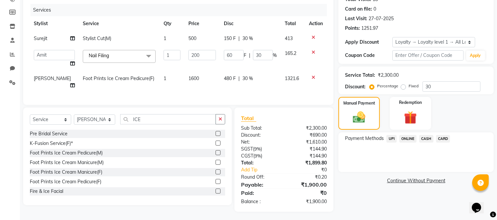
click at [427, 139] on span "CASH" at bounding box center [426, 139] width 14 height 8
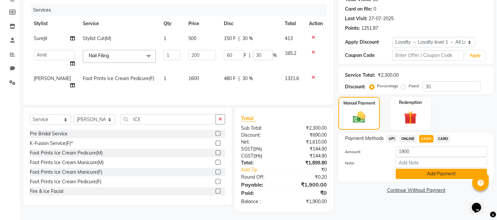
click at [416, 173] on button "Add Payment" at bounding box center [441, 174] width 91 height 10
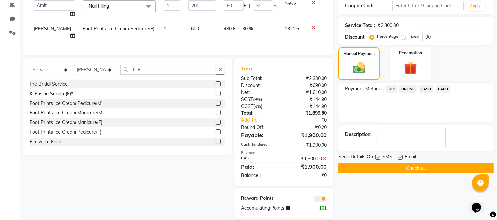
scroll to position [134, 0]
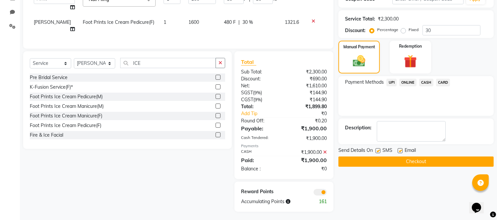
click at [418, 165] on button "Checkout" at bounding box center [415, 162] width 155 height 10
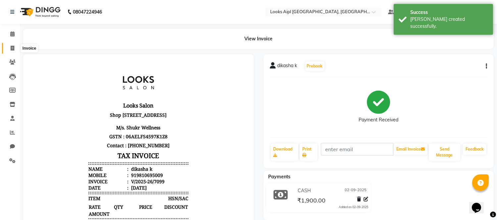
click at [9, 45] on span at bounding box center [13, 49] width 12 height 8
select select "6047"
select select "service"
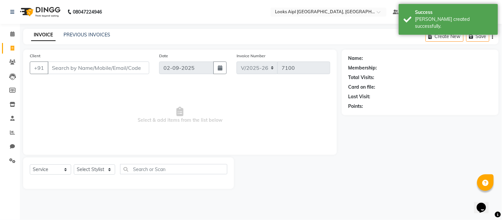
click at [95, 71] on input "Client" at bounding box center [99, 68] width 102 height 13
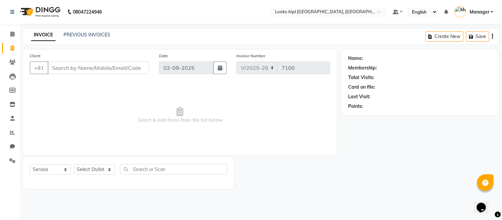
click at [130, 67] on input "Client" at bounding box center [99, 68] width 102 height 13
type input "8872760230"
click at [130, 67] on span "Add Client" at bounding box center [132, 68] width 26 height 7
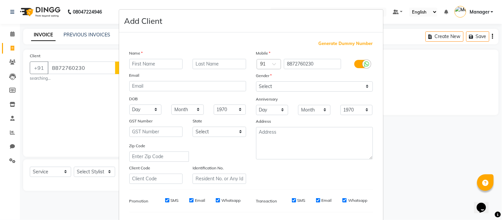
click at [143, 66] on input "text" at bounding box center [156, 64] width 54 height 10
type input "SABLEEN"
click at [329, 91] on select "Select Male Female Other Prefer Not To Say" at bounding box center [314, 86] width 117 height 10
select select "female"
click at [256, 81] on select "Select Male Female Other Prefer Not To Say" at bounding box center [314, 86] width 117 height 10
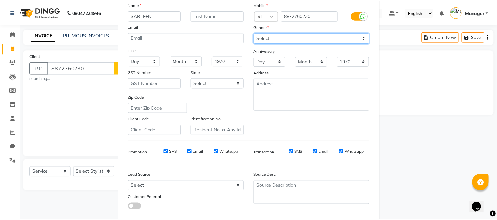
scroll to position [85, 0]
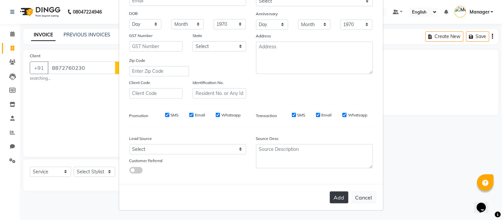
click at [335, 197] on button "Add" at bounding box center [339, 198] width 19 height 12
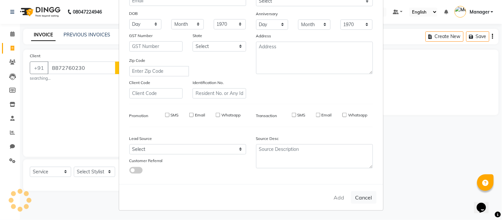
select select
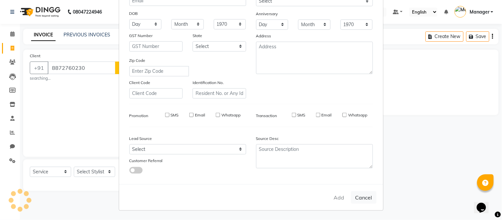
select select
checkbox input "false"
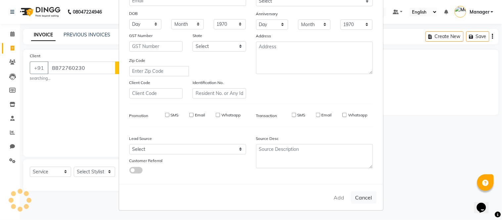
checkbox input "false"
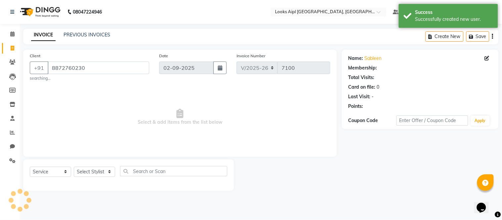
select select "1: Object"
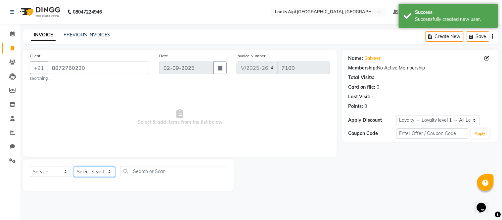
drag, startPoint x: 89, startPoint y: 172, endPoint x: 92, endPoint y: 168, distance: 5.4
click at [89, 172] on select "Select Stylist Akash Akshar_asst Alam _Pdct Amit Arkan Arsh Counter Sales Farma…" at bounding box center [94, 172] width 41 height 10
select select "43352"
click at [74, 167] on select "Select Stylist Akash Akshar_asst Alam _Pdct Amit Arkan Arsh Counter Sales Farma…" at bounding box center [94, 172] width 41 height 10
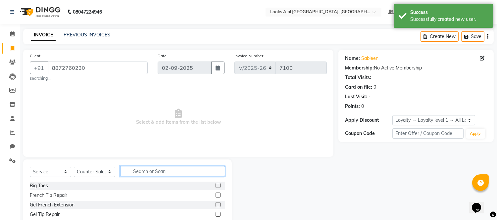
click at [161, 167] on input "text" at bounding box center [172, 171] width 105 height 10
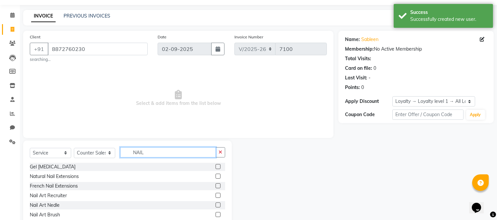
scroll to position [47, 0]
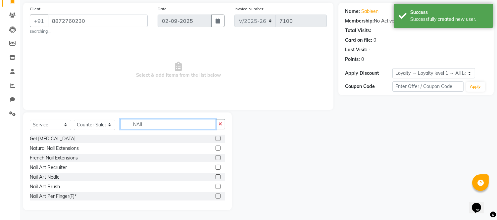
type input "NAIL"
click at [216, 147] on label at bounding box center [218, 148] width 5 height 5
click at [216, 147] on input "checkbox" at bounding box center [218, 148] width 4 height 4
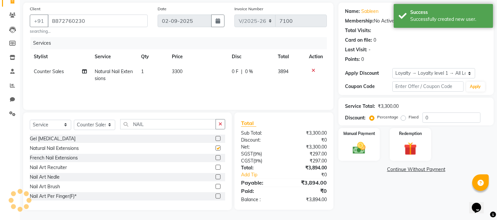
checkbox input "false"
click at [187, 70] on td "3300" at bounding box center [198, 75] width 60 height 22
select select "43352"
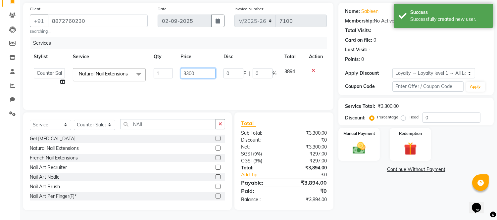
drag, startPoint x: 187, startPoint y: 70, endPoint x: 189, endPoint y: 67, distance: 3.4
click at [187, 70] on input "3300" at bounding box center [198, 73] width 35 height 10
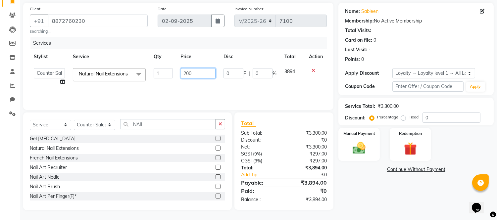
type input "2000"
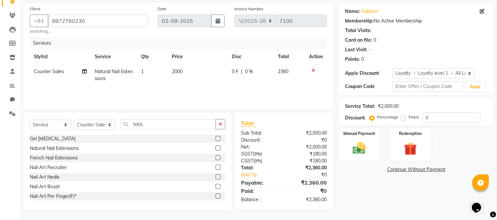
click at [202, 85] on td "2000" at bounding box center [198, 75] width 60 height 22
select select "43352"
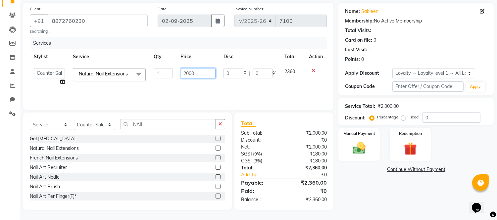
click at [189, 74] on input "2000" at bounding box center [198, 73] width 35 height 10
type input "2500"
click at [193, 94] on div "Services Stylist Service Qty Price Disc Total Action Akash Akshar_asst Alam _Pd…" at bounding box center [178, 70] width 297 height 66
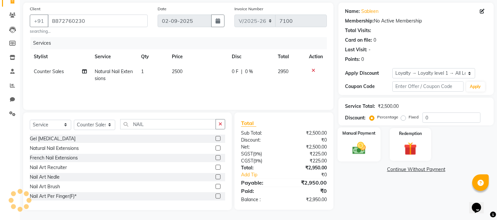
click at [367, 142] on img at bounding box center [359, 149] width 22 height 16
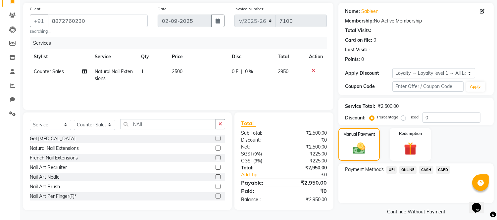
click at [392, 170] on span "UPI" at bounding box center [391, 170] width 10 height 8
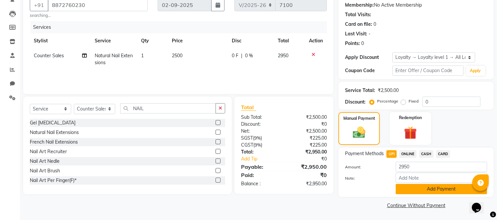
click at [404, 191] on button "Add Payment" at bounding box center [441, 189] width 91 height 10
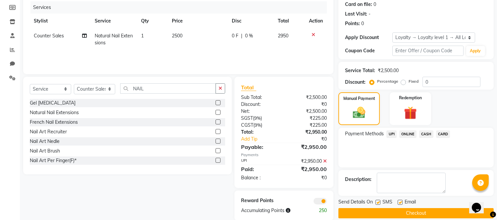
scroll to position [93, 0]
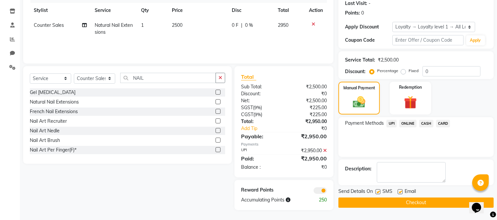
click at [412, 201] on button "Checkout" at bounding box center [415, 203] width 155 height 10
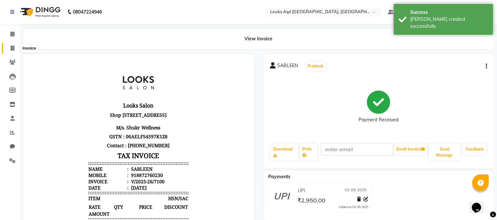
click at [12, 49] on icon at bounding box center [13, 48] width 4 height 5
select select "6047"
select select "service"
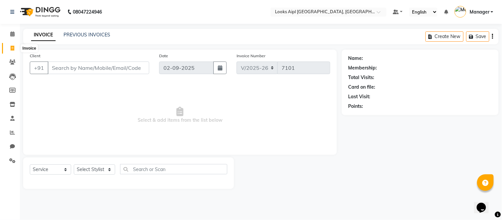
drag, startPoint x: 12, startPoint y: 46, endPoint x: 14, endPoint y: 43, distance: 3.9
click at [13, 46] on icon at bounding box center [13, 48] width 4 height 5
select select "service"
type input "7101"
select select "6047"
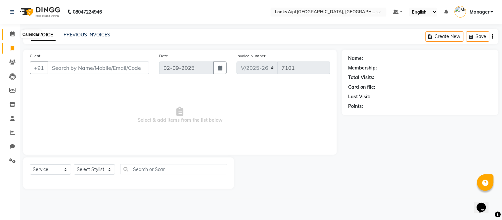
click at [11, 34] on icon at bounding box center [12, 33] width 4 height 5
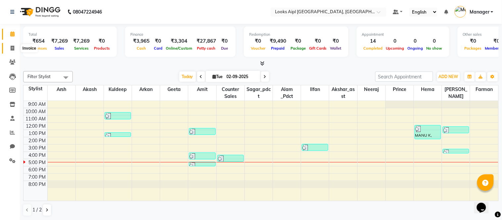
click at [11, 47] on icon at bounding box center [13, 48] width 4 height 5
select select "6047"
select select "service"
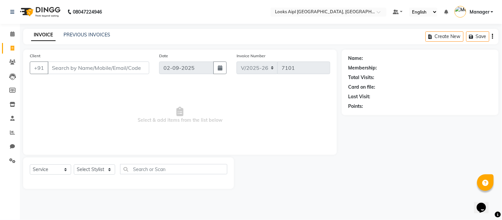
click at [41, 14] on img at bounding box center [39, 12] width 45 height 19
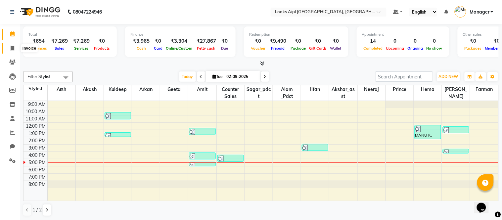
click at [11, 51] on span at bounding box center [13, 49] width 12 height 8
select select "6047"
select select "service"
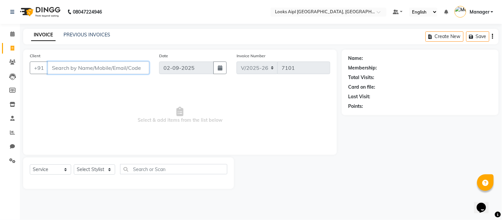
click at [93, 67] on input "Client" at bounding box center [99, 68] width 102 height 13
type input "8527946047"
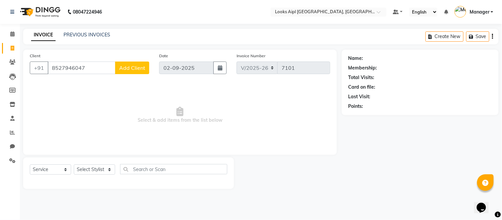
click at [143, 64] on button "Add Client" at bounding box center [132, 68] width 34 height 13
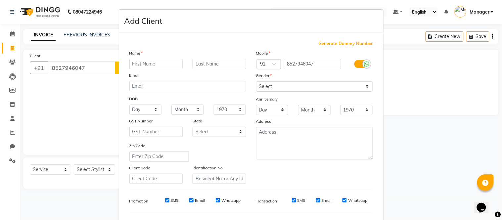
click at [141, 65] on input "text" at bounding box center [156, 64] width 54 height 10
type input "NANDNI"
click at [282, 87] on select "Select Male Female Other Prefer Not To Say" at bounding box center [314, 86] width 117 height 10
select select "female"
click at [256, 81] on select "Select Male Female Other Prefer Not To Say" at bounding box center [314, 86] width 117 height 10
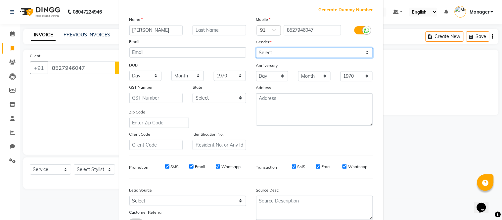
scroll to position [85, 0]
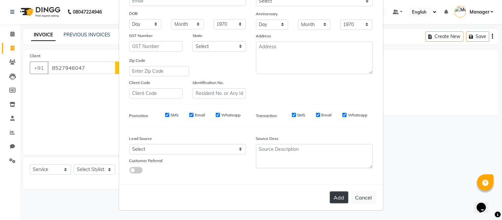
click at [337, 194] on button "Add" at bounding box center [339, 198] width 19 height 12
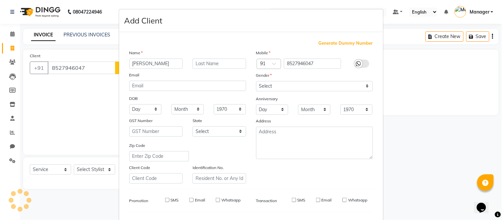
select select
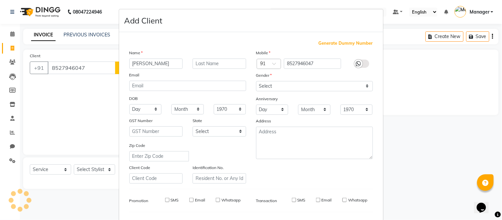
select select
checkbox input "false"
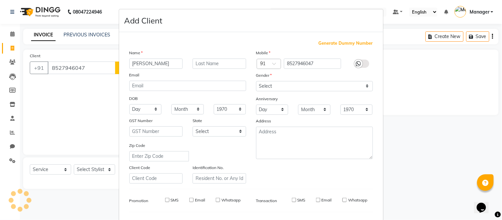
checkbox input "false"
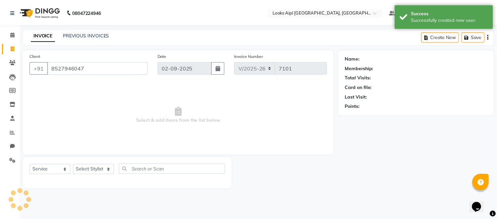
scroll to position [14, 0]
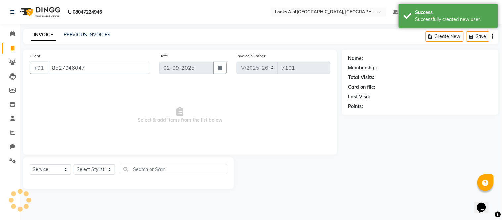
select select "1: Object"
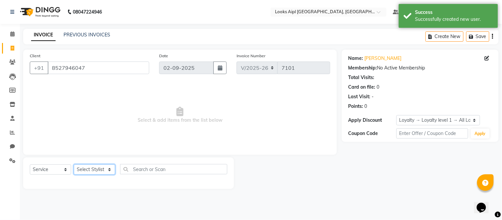
drag, startPoint x: 96, startPoint y: 170, endPoint x: 96, endPoint y: 165, distance: 5.3
click at [96, 169] on select "Select Stylist Akash Akshar_asst Alam _Pdct Amit Arkan Arsh Counter Sales Farma…" at bounding box center [94, 170] width 41 height 10
select select "80655"
click at [74, 165] on select "Select Stylist Akash Akshar_asst Alam _Pdct Amit Arkan Arsh Counter Sales Farma…" at bounding box center [94, 170] width 41 height 10
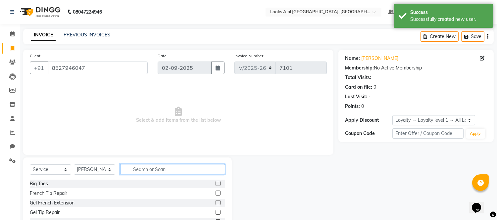
click at [164, 170] on input "text" at bounding box center [172, 169] width 105 height 10
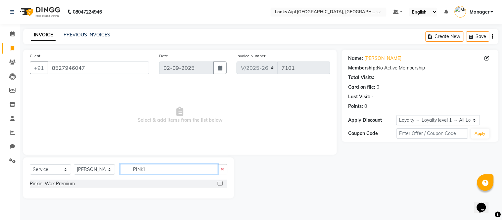
click at [164, 169] on input "PINKI" at bounding box center [169, 169] width 98 height 10
type input "PINKI"
click at [219, 183] on label at bounding box center [220, 183] width 5 height 5
click at [219, 183] on input "checkbox" at bounding box center [220, 184] width 4 height 4
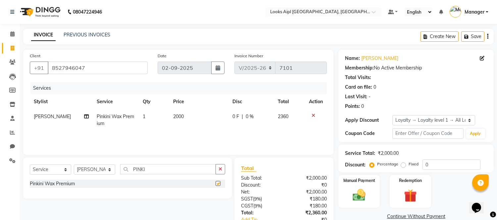
checkbox input "false"
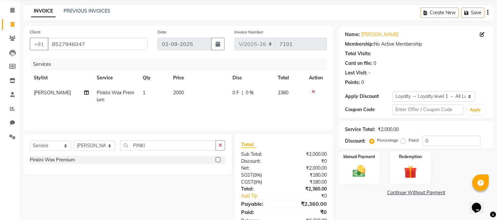
scroll to position [44, 0]
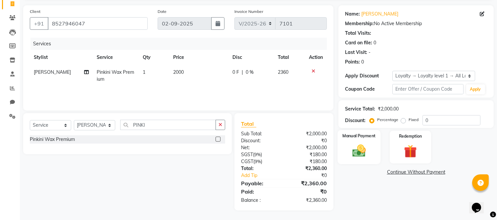
drag, startPoint x: 362, startPoint y: 149, endPoint x: 378, endPoint y: 163, distance: 21.6
click at [362, 149] on img at bounding box center [359, 151] width 22 height 16
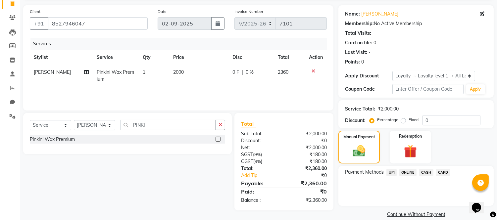
click at [425, 171] on span "CASH" at bounding box center [426, 173] width 14 height 8
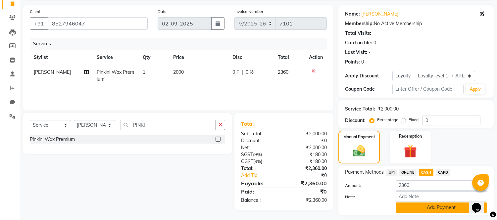
click at [419, 207] on button "Add Payment" at bounding box center [441, 208] width 91 height 10
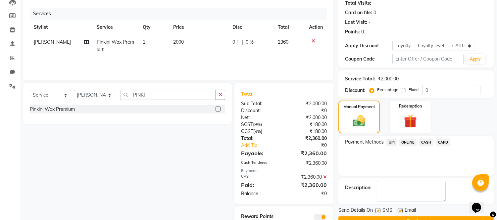
scroll to position [101, 0]
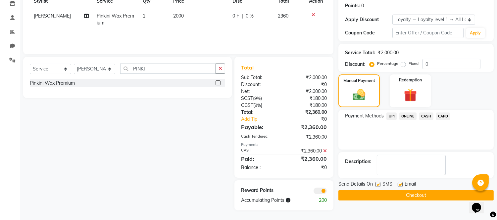
click at [416, 196] on button "Checkout" at bounding box center [415, 195] width 155 height 10
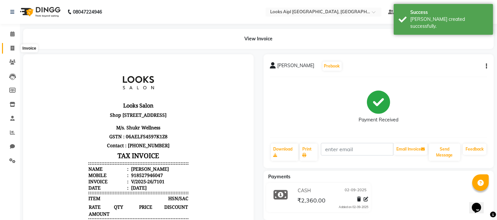
click at [14, 50] on icon at bounding box center [13, 48] width 4 height 5
select select "service"
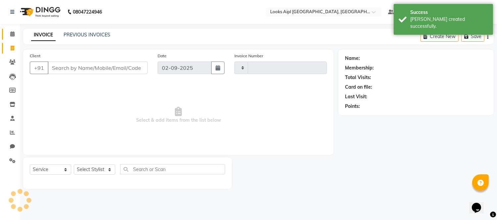
type input "7102"
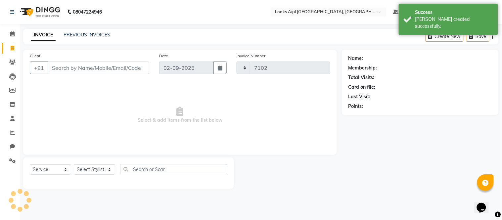
select select "6047"
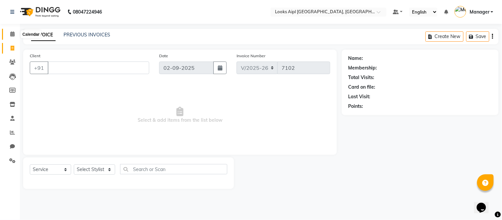
click at [9, 35] on span at bounding box center [13, 34] width 12 height 8
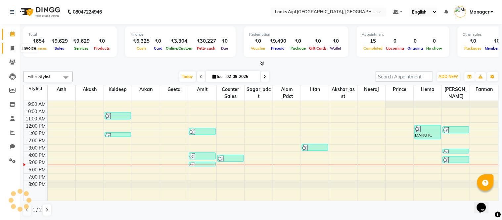
click at [11, 51] on span at bounding box center [13, 49] width 12 height 8
select select "service"
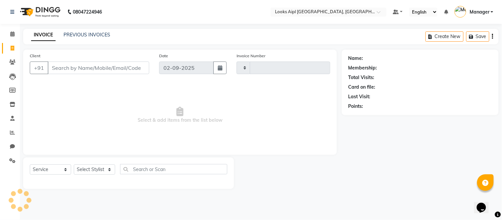
type input "7102"
select select "6047"
click at [71, 70] on input "Client" at bounding box center [99, 68] width 102 height 13
type input "\"
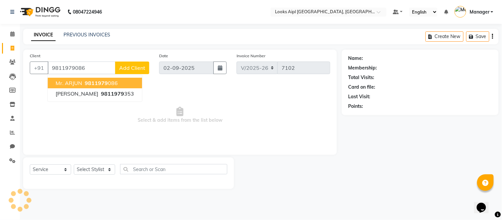
type input "9811979086"
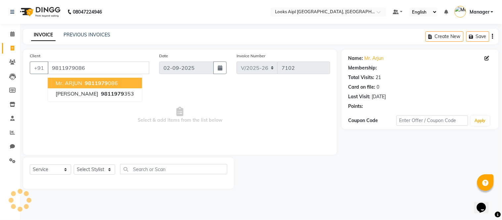
select select "1: Object"
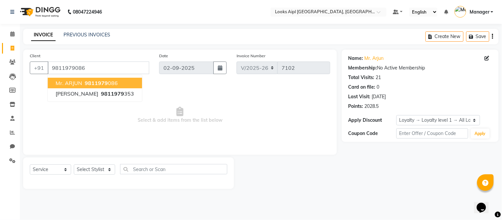
click at [210, 110] on span "Select & add items from the list below" at bounding box center [180, 115] width 301 height 66
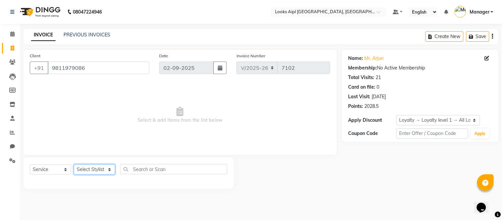
drag, startPoint x: 97, startPoint y: 173, endPoint x: 97, endPoint y: 165, distance: 8.3
click at [97, 170] on select "Select Stylist Akash Akshar_asst Alam _Pdct Amit Arkan Arsh Counter Sales Farma…" at bounding box center [94, 170] width 41 height 10
select select "43348"
click at [74, 165] on select "Select Stylist Akash Akshar_asst Alam _Pdct Amit Arkan Arsh Counter Sales Farma…" at bounding box center [94, 170] width 41 height 10
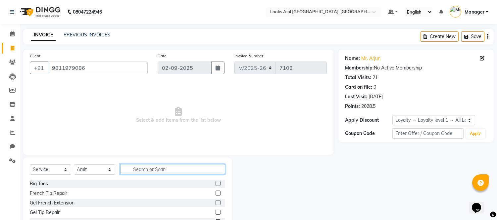
click at [166, 170] on input "text" at bounding box center [172, 169] width 105 height 10
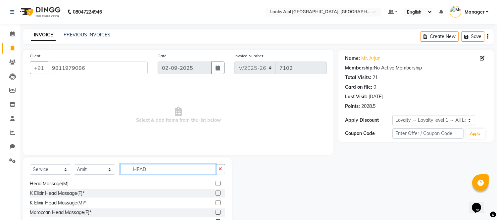
scroll to position [49, 0]
type input "HEAD"
click at [216, 183] on label at bounding box center [218, 182] width 5 height 5
click at [216, 183] on input "checkbox" at bounding box center [218, 183] width 4 height 4
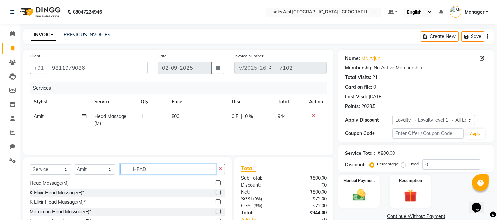
checkbox input "false"
drag, startPoint x: 171, startPoint y: 168, endPoint x: 15, endPoint y: 171, distance: 156.3
click at [1, 168] on app-home "08047224946 Select Location × Looks Aipl Joy Street, Gurgaon Default Panel My P…" at bounding box center [248, 132] width 497 height 265
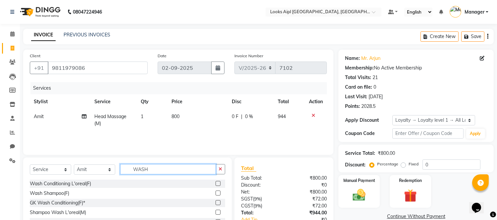
type input "WASH"
click at [216, 192] on label at bounding box center [218, 193] width 5 height 5
click at [216, 192] on input "checkbox" at bounding box center [218, 193] width 4 height 4
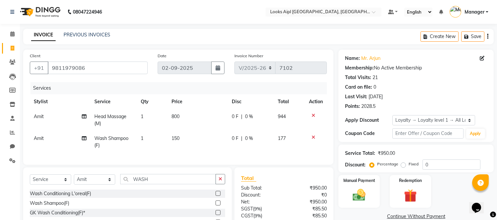
checkbox input "false"
click at [182, 116] on td "800" at bounding box center [198, 120] width 60 height 22
select select "43348"
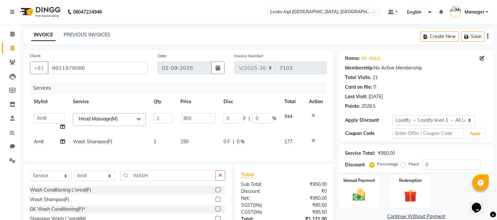
click at [182, 116] on input "800" at bounding box center [198, 118] width 35 height 10
type input "6"
type input "700"
click at [182, 138] on td "150" at bounding box center [198, 141] width 43 height 15
select select "43348"
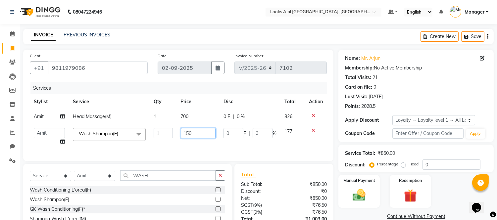
click at [182, 138] on input "150" at bounding box center [198, 133] width 35 height 10
type input "4"
type input "200"
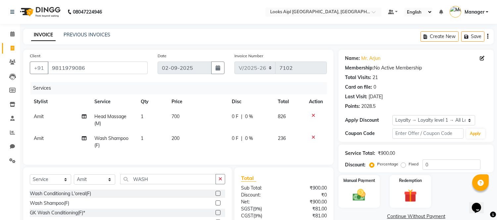
click at [186, 146] on td "200" at bounding box center [198, 142] width 60 height 22
select select "43348"
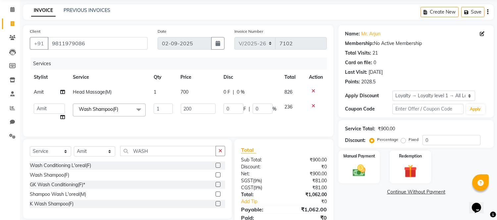
scroll to position [56, 0]
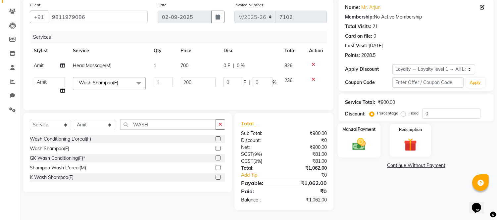
drag, startPoint x: 357, startPoint y: 137, endPoint x: 379, endPoint y: 145, distance: 23.4
click at [358, 137] on img at bounding box center [359, 145] width 22 height 16
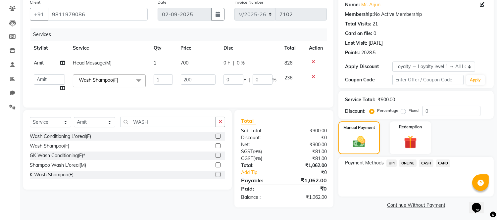
click at [394, 161] on span "UPI" at bounding box center [391, 164] width 10 height 8
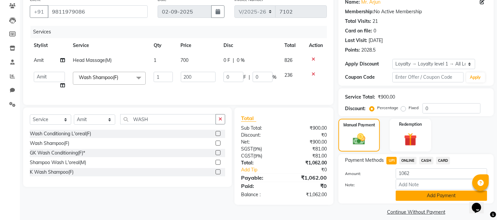
click at [410, 191] on button "Add Payment" at bounding box center [441, 196] width 91 height 10
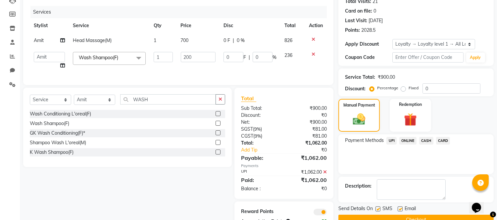
scroll to position [103, 0]
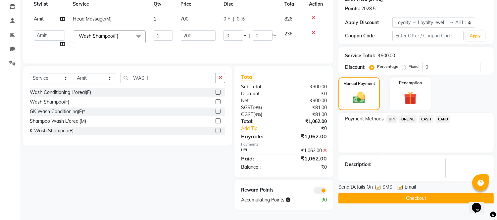
click at [408, 193] on button "Checkout" at bounding box center [415, 198] width 155 height 10
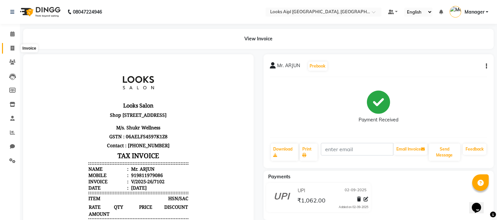
click at [12, 45] on span at bounding box center [13, 49] width 12 height 8
select select "service"
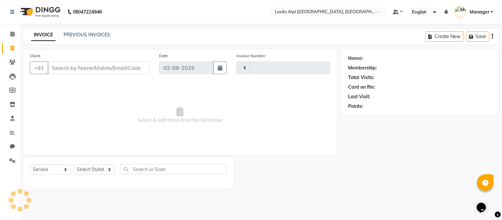
type input "7103"
select select "6047"
click at [85, 67] on input "Client" at bounding box center [99, 68] width 102 height 13
click at [91, 70] on input "Client" at bounding box center [99, 68] width 102 height 13
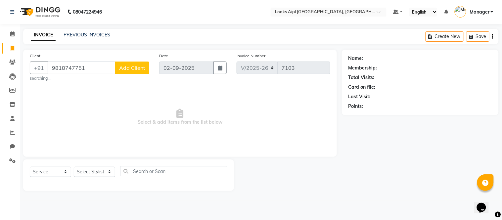
type input "9818747751"
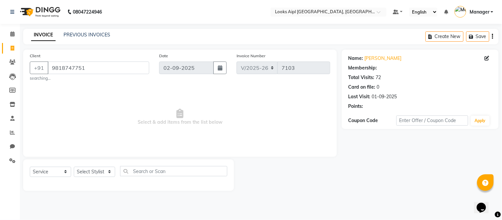
select select "1: Object"
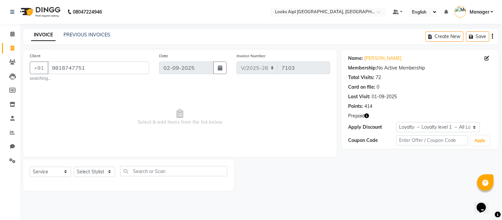
click at [128, 110] on span "Select & add items from the list below" at bounding box center [180, 117] width 301 height 66
click at [95, 171] on select "Select Stylist Akash Akshar_asst Alam _Pdct Amit Arkan Arsh Counter Sales Farma…" at bounding box center [94, 172] width 41 height 10
select select "43350"
click at [74, 167] on select "Select Stylist Akash Akshar_asst Alam _Pdct Amit Arkan Arsh Counter Sales Farma…" at bounding box center [94, 172] width 41 height 10
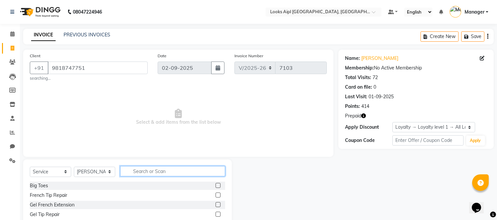
click at [173, 170] on input "text" at bounding box center [172, 171] width 105 height 10
type input "WASH"
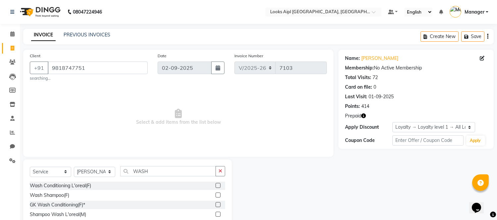
click at [218, 194] on label at bounding box center [218, 195] width 5 height 5
click at [218, 194] on input "checkbox" at bounding box center [218, 195] width 4 height 4
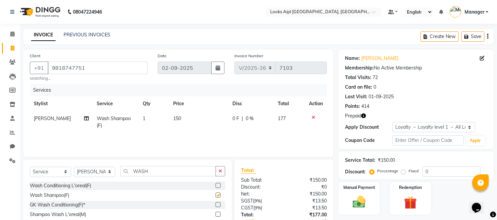
checkbox input "false"
click at [184, 119] on td "150" at bounding box center [198, 122] width 59 height 22
select select "43350"
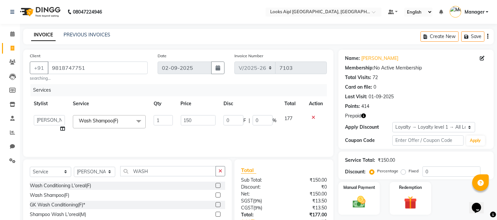
click at [184, 119] on input "150" at bounding box center [198, 120] width 35 height 10
type input "400"
click at [193, 138] on div "Services Stylist Service Qty Price Disc Total Action Akash Akshar_asst Alam _Pd…" at bounding box center [178, 117] width 297 height 66
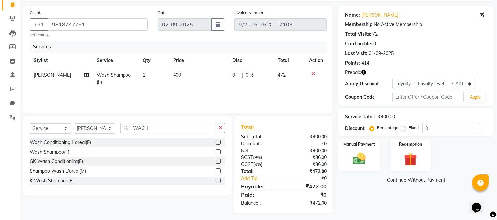
scroll to position [47, 0]
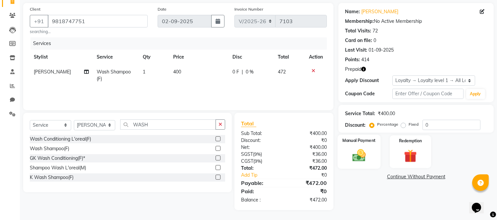
click at [359, 158] on img at bounding box center [359, 156] width 22 height 16
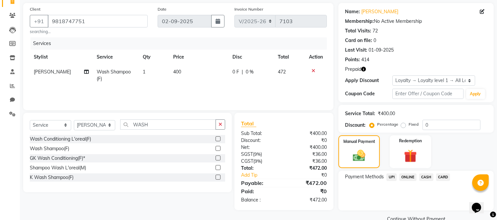
click at [392, 173] on div "UPI" at bounding box center [390, 177] width 13 height 9
click at [389, 178] on span "UPI" at bounding box center [391, 177] width 10 height 8
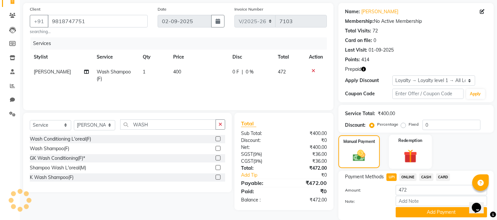
click at [414, 154] on img at bounding box center [410, 156] width 22 height 17
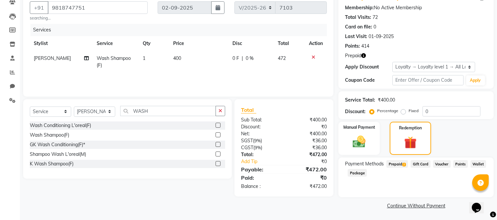
click at [402, 164] on span "Prepaid 2" at bounding box center [397, 164] width 22 height 8
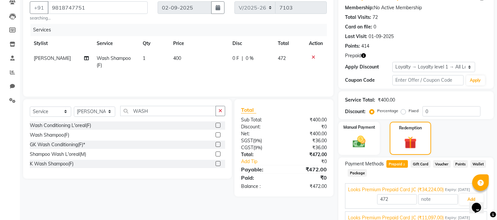
scroll to position [90, 0]
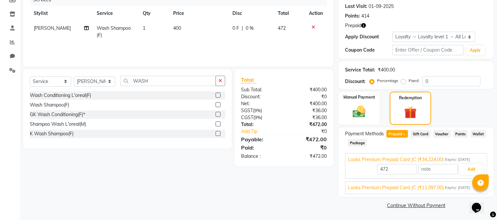
click at [453, 186] on span "Expiry: 16-03-2026" at bounding box center [457, 188] width 25 height 6
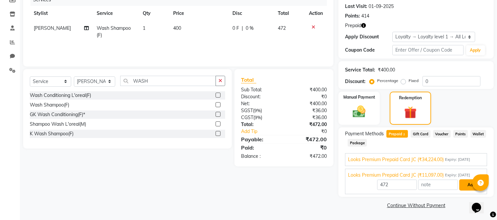
click at [463, 185] on button "Add" at bounding box center [471, 184] width 24 height 11
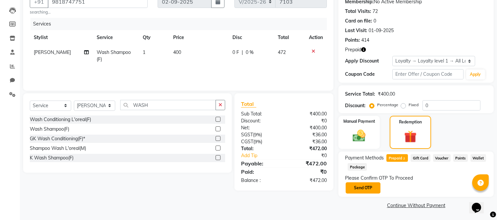
click at [369, 188] on button "Send OTP" at bounding box center [363, 187] width 35 height 11
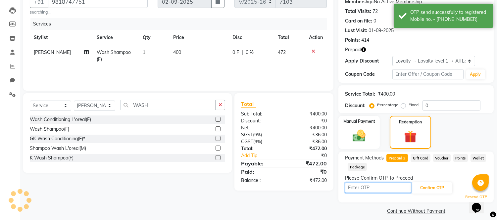
click at [369, 188] on input "text" at bounding box center [378, 188] width 66 height 10
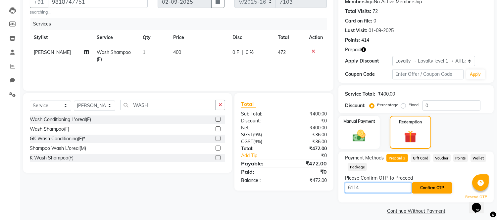
type input "6114"
click at [442, 188] on button "Confirm OTP" at bounding box center [432, 187] width 40 height 11
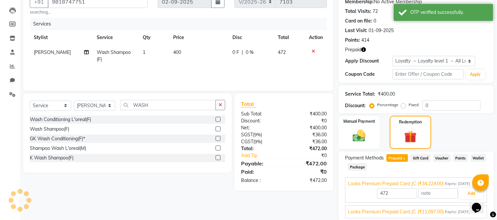
scroll to position [90, 0]
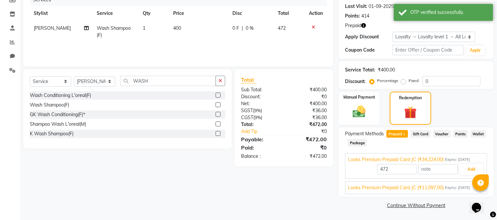
click at [453, 189] on span "Expiry: 16-03-2026" at bounding box center [457, 188] width 25 height 6
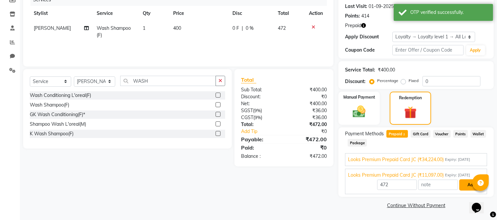
click at [464, 186] on button "Add" at bounding box center [471, 184] width 24 height 11
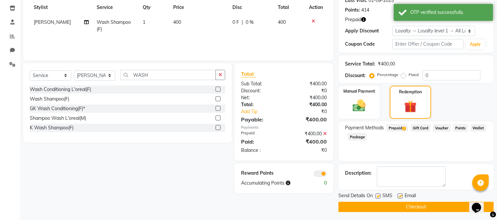
scroll to position [98, 0]
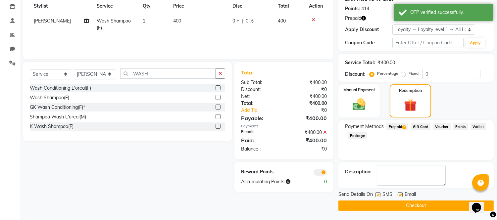
click at [403, 206] on button "Checkout" at bounding box center [415, 206] width 155 height 10
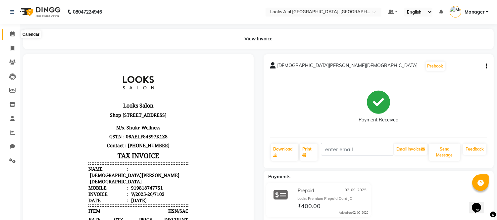
click at [17, 35] on span at bounding box center [13, 34] width 12 height 8
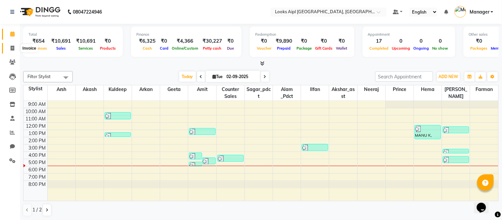
click at [10, 52] on span at bounding box center [13, 49] width 12 height 8
select select "6047"
select select "service"
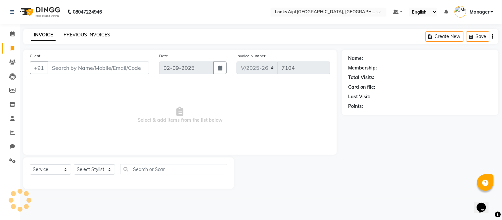
click at [74, 32] on link "PREVIOUS INVOICES" at bounding box center [87, 35] width 47 height 6
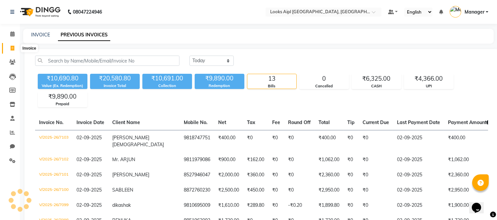
click at [14, 49] on icon at bounding box center [13, 48] width 4 height 5
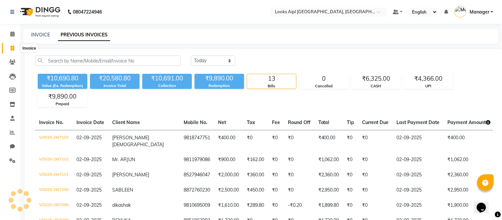
select select "service"
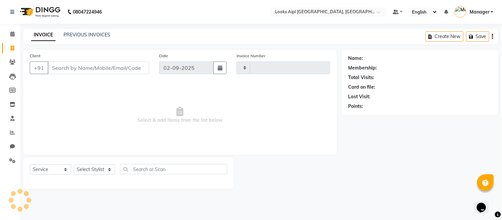
type input "7104"
select select "6047"
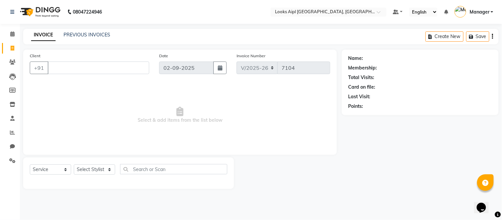
click at [89, 70] on input "Client" at bounding box center [99, 68] width 102 height 13
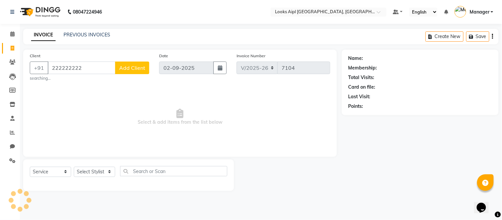
type input "222222222"
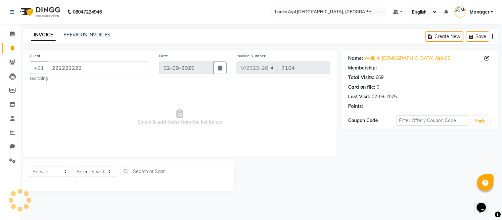
select select "1: Object"
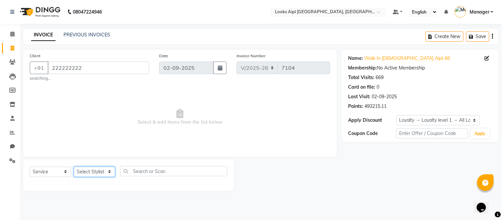
drag, startPoint x: 112, startPoint y: 176, endPoint x: 109, endPoint y: 169, distance: 7.3
click at [112, 176] on select "Select Stylist Akash Akshar_asst Alam _Pdct Amit Arkan Arsh Counter Sales Farma…" at bounding box center [94, 172] width 41 height 10
select select "43344"
click at [74, 167] on select "Select Stylist Akash Akshar_asst Alam _Pdct Amit Arkan Arsh Counter Sales Farma…" at bounding box center [94, 172] width 41 height 10
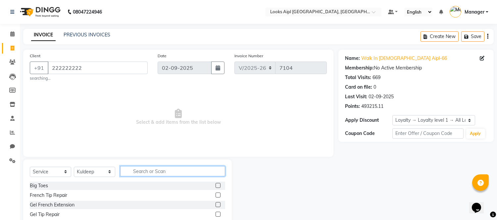
click at [153, 171] on input "text" at bounding box center [172, 171] width 105 height 10
type input "CUT"
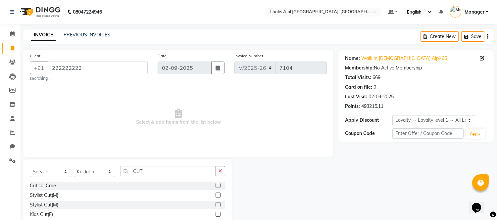
click at [216, 197] on label at bounding box center [218, 195] width 5 height 5
click at [216, 197] on input "checkbox" at bounding box center [218, 195] width 4 height 4
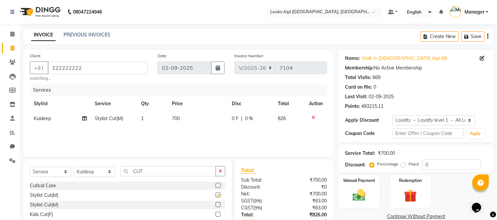
checkbox input "false"
click at [181, 120] on td "700" at bounding box center [198, 118] width 60 height 15
select select "43344"
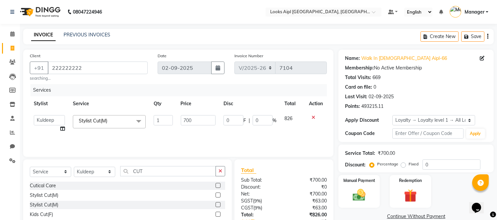
click at [181, 120] on input "700" at bounding box center [198, 120] width 35 height 10
type input "500"
drag, startPoint x: 188, startPoint y: 132, endPoint x: 192, endPoint y: 131, distance: 4.4
click at [189, 132] on div "Services Stylist Service Qty Price Disc Total Action Akash Akshar_asst Alam _Pd…" at bounding box center [178, 117] width 297 height 66
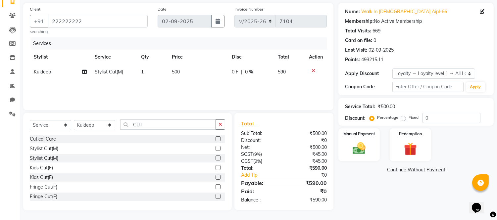
scroll to position [47, 0]
click at [366, 148] on img at bounding box center [359, 149] width 22 height 16
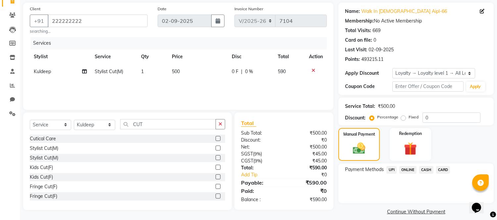
click at [395, 172] on span "UPI" at bounding box center [391, 170] width 10 height 8
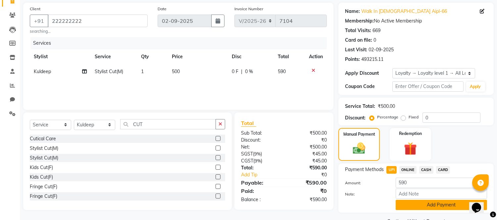
click at [409, 204] on button "Add Payment" at bounding box center [441, 205] width 91 height 10
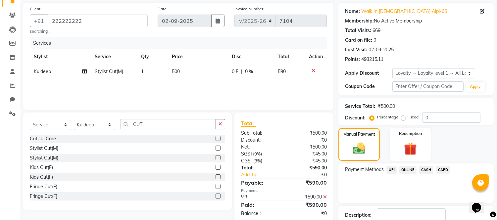
scroll to position [93, 0]
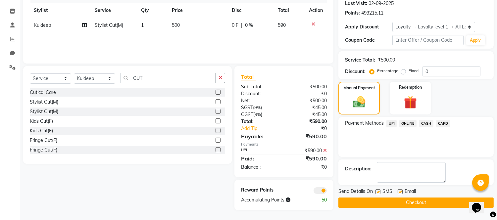
click at [408, 201] on button "Checkout" at bounding box center [415, 203] width 155 height 10
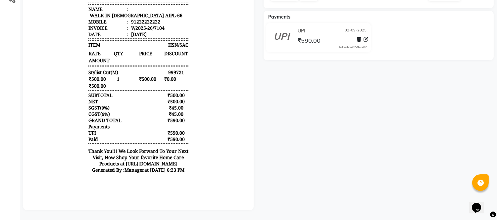
scroll to position [165, 0]
drag, startPoint x: 426, startPoint y: -2, endPoint x: 176, endPoint y: 79, distance: 262.3
click at [176, 64] on div "RATE QTY PRICE DISCOUNT AMOUNT" at bounding box center [138, 57] width 100 height 14
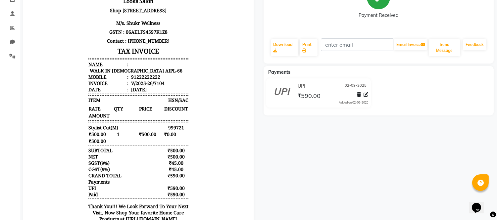
scroll to position [0, 0]
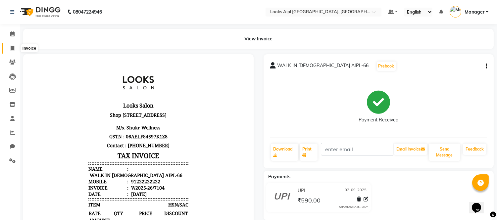
click at [11, 48] on icon at bounding box center [13, 48] width 4 height 5
select select "6047"
select select "service"
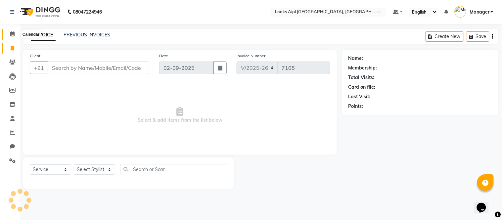
click at [11, 33] on icon at bounding box center [12, 33] width 4 height 5
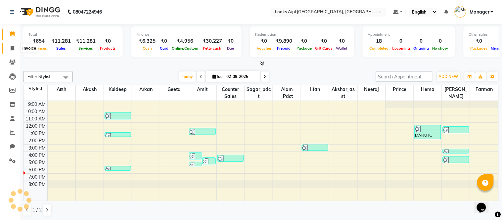
click at [12, 50] on icon at bounding box center [13, 48] width 4 height 5
select select "service"
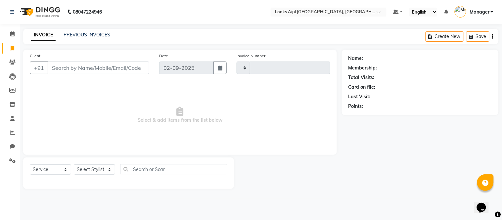
type input "7105"
select select "6047"
click at [85, 70] on input "Client" at bounding box center [99, 68] width 102 height 13
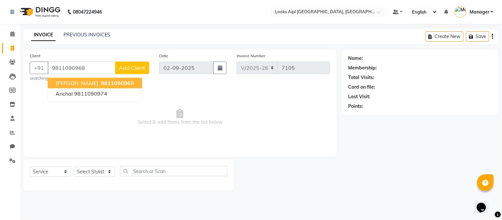
type input "9811090968"
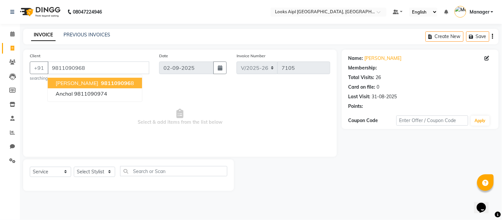
select select "1: Object"
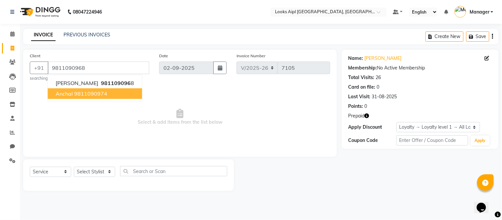
click at [229, 94] on span "Select & add items from the list below" at bounding box center [180, 117] width 301 height 66
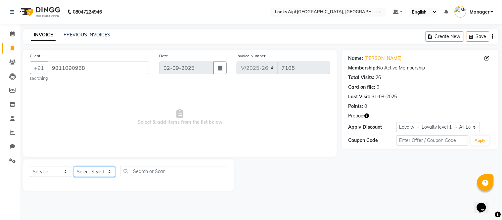
drag, startPoint x: 100, startPoint y: 174, endPoint x: 100, endPoint y: 168, distance: 6.0
click at [100, 174] on select "Select Stylist Akash Akshar_asst Alam _Pdct Amit Arkan Arsh Counter Sales Farma…" at bounding box center [94, 172] width 41 height 10
select select "43348"
click at [74, 167] on select "Select Stylist Akash Akshar_asst Alam _Pdct Amit Arkan Arsh Counter Sales Farma…" at bounding box center [94, 172] width 41 height 10
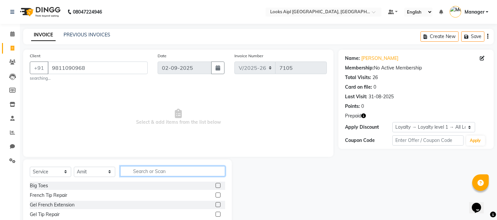
click at [180, 167] on input "text" at bounding box center [172, 171] width 105 height 10
type input "WASH"
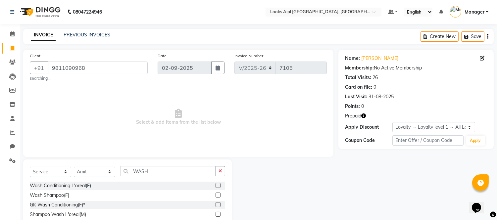
click at [217, 196] on label at bounding box center [218, 195] width 5 height 5
click at [217, 196] on input "checkbox" at bounding box center [218, 195] width 4 height 4
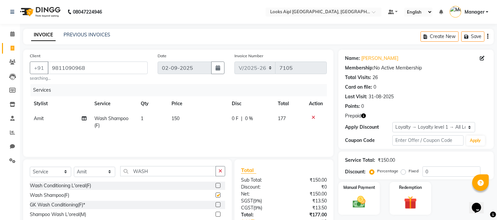
checkbox input "false"
click at [95, 174] on select "Select Stylist Akash Akshar_asst Alam _Pdct Amit Arkan Arsh Counter Sales Farma…" at bounding box center [94, 172] width 41 height 10
click at [74, 167] on select "Select Stylist Akash Akshar_asst Alam _Pdct Amit Arkan Arsh Counter Sales Farma…" at bounding box center [94, 172] width 41 height 10
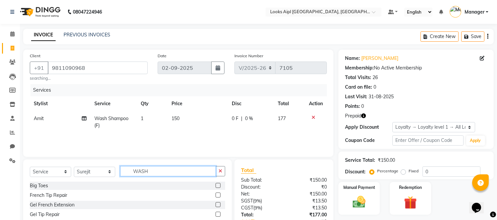
drag, startPoint x: 156, startPoint y: 170, endPoint x: 73, endPoint y: 170, distance: 82.4
click at [73, 170] on div "Select Service Product Membership Package Voucher Prepaid Gift Card Select Styl…" at bounding box center [127, 174] width 195 height 16
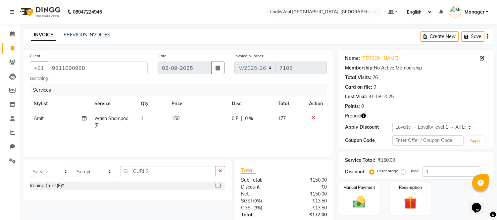
click at [216, 187] on label at bounding box center [218, 185] width 5 height 5
click at [216, 187] on input "checkbox" at bounding box center [218, 186] width 4 height 4
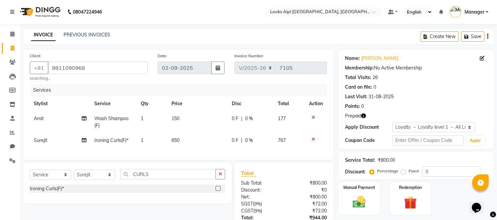
click at [183, 139] on td "650" at bounding box center [198, 140] width 60 height 15
click at [179, 116] on td "150" at bounding box center [198, 122] width 60 height 22
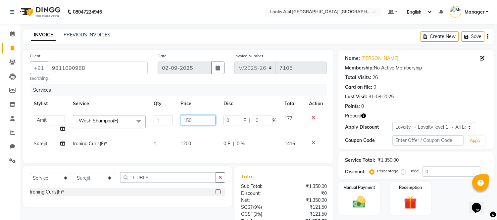
click at [181, 115] on input "150" at bounding box center [198, 120] width 35 height 10
click at [186, 120] on input "150" at bounding box center [198, 120] width 35 height 10
click at [217, 86] on div "Services" at bounding box center [180, 90] width 301 height 12
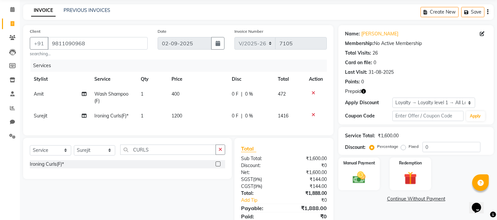
scroll to position [55, 0]
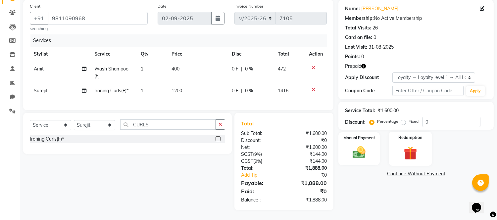
click at [412, 145] on img at bounding box center [410, 153] width 22 height 17
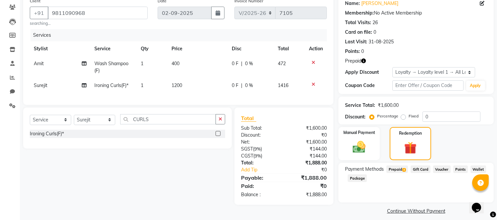
drag, startPoint x: 405, startPoint y: 170, endPoint x: 415, endPoint y: 182, distance: 15.8
click at [406, 170] on span "Prepaid 4" at bounding box center [397, 170] width 22 height 8
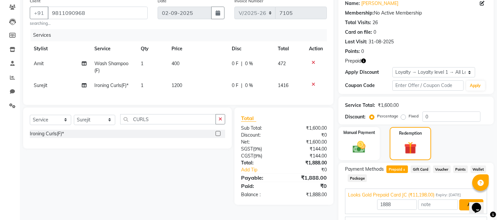
click at [465, 204] on button "Add" at bounding box center [471, 204] width 24 height 11
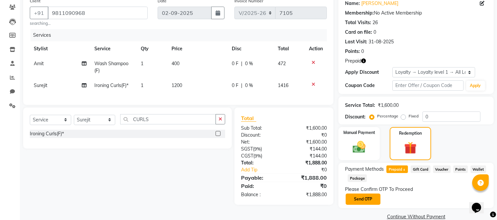
click at [362, 194] on button "Send OTP" at bounding box center [363, 199] width 35 height 11
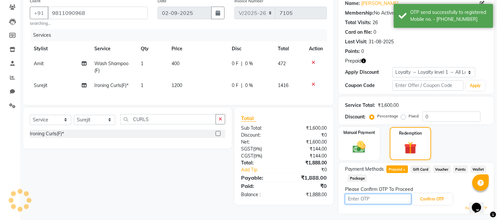
drag, startPoint x: 362, startPoint y: 194, endPoint x: 361, endPoint y: 198, distance: 4.0
click at [361, 198] on input "text" at bounding box center [378, 199] width 66 height 10
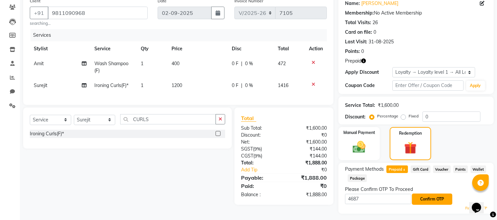
click at [436, 194] on button "Confirm OTP" at bounding box center [432, 199] width 40 height 11
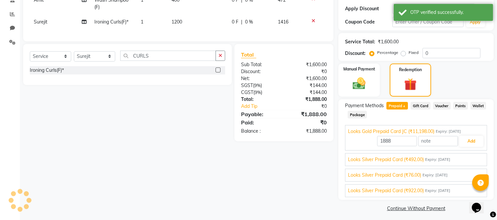
scroll to position [121, 0]
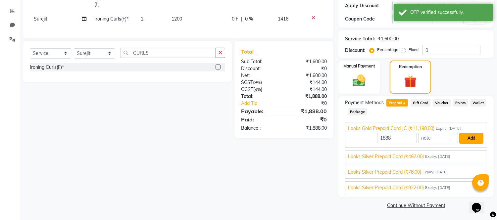
click at [472, 137] on button "Add" at bounding box center [471, 138] width 24 height 11
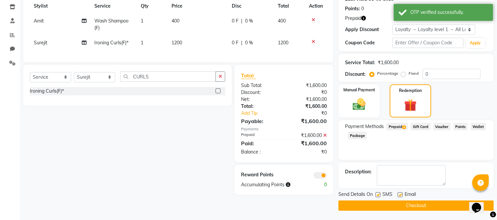
click at [381, 203] on button "Checkout" at bounding box center [415, 206] width 155 height 10
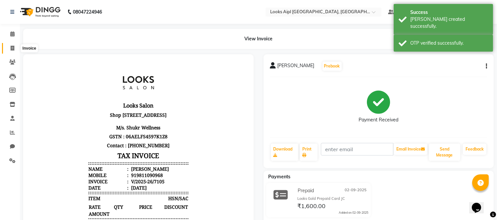
click at [15, 47] on span at bounding box center [13, 49] width 12 height 8
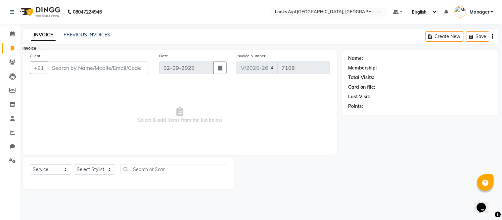
drag, startPoint x: 7, startPoint y: 49, endPoint x: 11, endPoint y: 49, distance: 4.6
click at [7, 49] on span at bounding box center [13, 49] width 12 height 8
click at [11, 46] on icon at bounding box center [13, 48] width 4 height 5
drag, startPoint x: 106, startPoint y: 171, endPoint x: 104, endPoint y: 165, distance: 7.2
click at [106, 171] on select "Select Stylist Akash Akshar_asst Alam _Pdct Amit Arkan Arsh Counter Sales Farma…" at bounding box center [94, 170] width 41 height 10
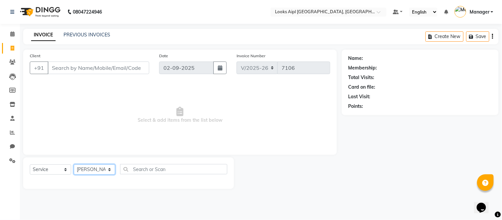
click at [74, 165] on select "Select Stylist Akash Akshar_asst Alam _Pdct Amit Arkan Arsh Counter Sales Farma…" at bounding box center [94, 170] width 41 height 10
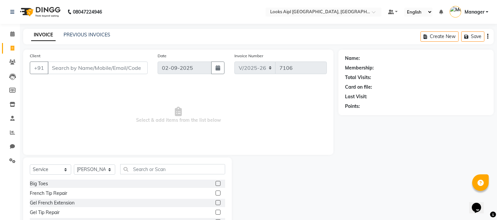
click at [161, 162] on div "Select Service Product Membership Package Voucher Prepaid Gift Card Select Styl…" at bounding box center [127, 207] width 209 height 98
click at [161, 169] on input "text" at bounding box center [172, 169] width 105 height 10
click at [216, 193] on label at bounding box center [218, 193] width 5 height 5
click at [216, 193] on input "checkbox" at bounding box center [218, 193] width 4 height 4
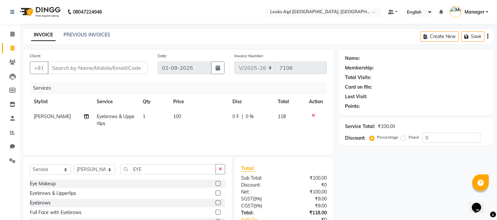
click at [179, 114] on span "100" at bounding box center [177, 117] width 8 height 6
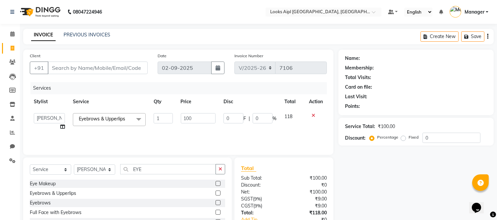
click at [179, 114] on td "100" at bounding box center [198, 121] width 43 height 25
click at [189, 118] on input "100" at bounding box center [198, 118] width 35 height 10
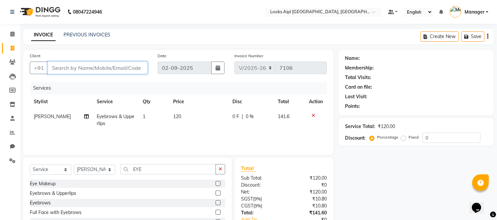
click at [130, 64] on input "Client" at bounding box center [98, 68] width 100 height 13
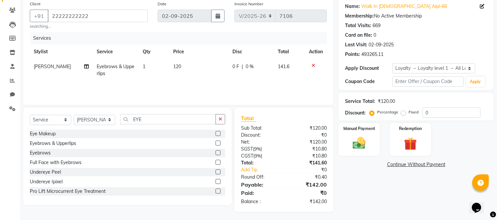
scroll to position [54, 0]
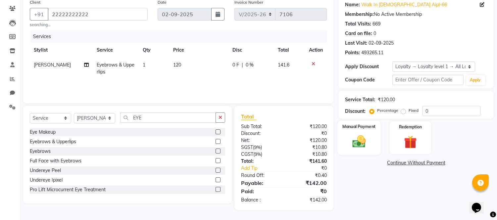
click at [362, 147] on img at bounding box center [359, 142] width 22 height 16
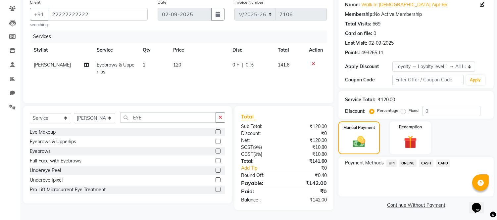
click at [396, 162] on span "UPI" at bounding box center [391, 164] width 10 height 8
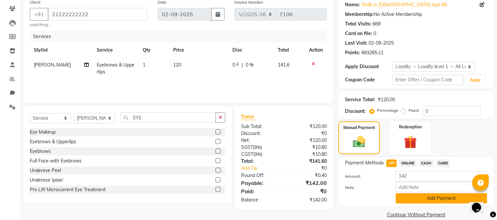
click at [416, 200] on button "Add Payment" at bounding box center [441, 198] width 91 height 10
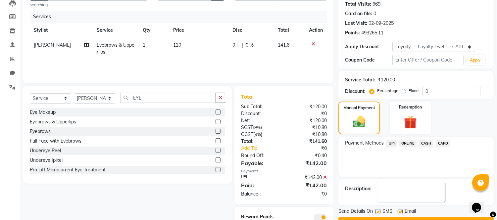
scroll to position [100, 0]
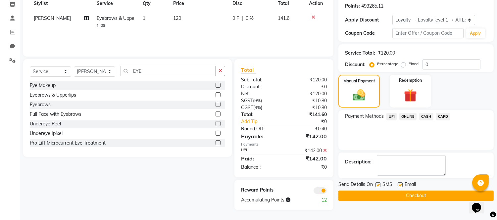
click at [411, 197] on button "Checkout" at bounding box center [415, 196] width 155 height 10
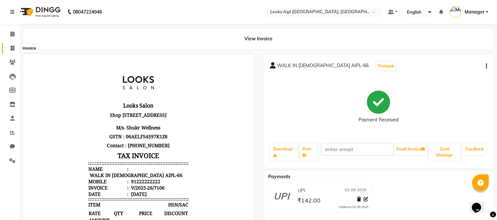
click at [9, 46] on span at bounding box center [13, 49] width 12 height 8
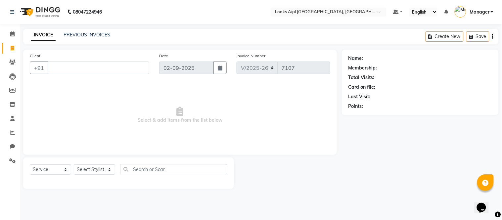
click at [78, 67] on input "Client" at bounding box center [99, 68] width 102 height 13
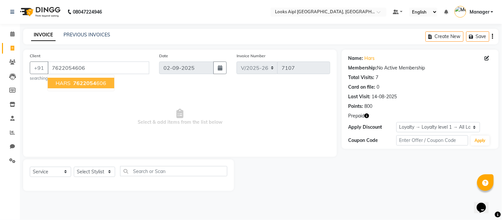
click at [262, 101] on span "Select & add items from the list below" at bounding box center [180, 117] width 301 height 66
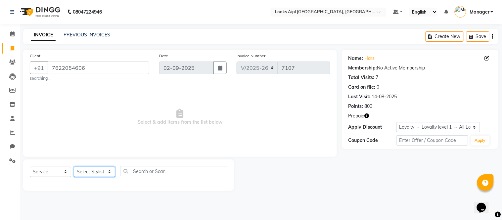
drag, startPoint x: 92, startPoint y: 171, endPoint x: 93, endPoint y: 168, distance: 3.5
click at [93, 171] on select "Select Stylist Akash Akshar_asst Alam _Pdct Amit Arkan Arsh Counter Sales Farma…" at bounding box center [94, 172] width 41 height 10
click at [74, 167] on select "Select Stylist Akash Akshar_asst Alam _Pdct Amit Arkan Arsh Counter Sales Farma…" at bounding box center [94, 172] width 41 height 10
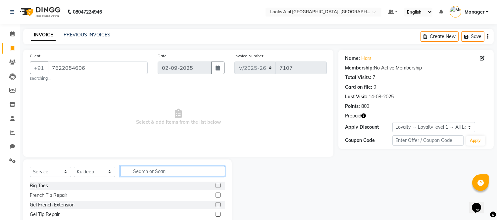
click at [168, 166] on input "text" at bounding box center [172, 171] width 105 height 10
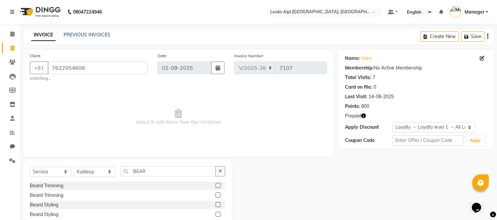
click at [216, 185] on label at bounding box center [218, 185] width 5 height 5
click at [216, 185] on input "checkbox" at bounding box center [218, 186] width 4 height 4
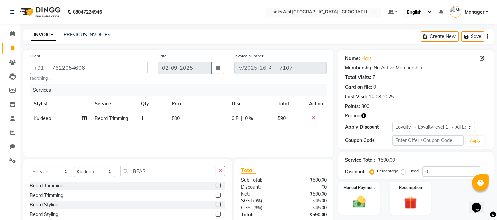
click at [190, 119] on td "500" at bounding box center [198, 118] width 60 height 15
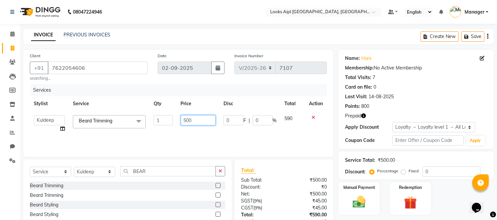
click at [190, 119] on input "500" at bounding box center [198, 120] width 35 height 10
drag, startPoint x: 201, startPoint y: 137, endPoint x: 211, endPoint y: 133, distance: 10.1
click at [204, 136] on div "Services Stylist Service Qty Price Disc Total Action Akash Akshar_asst Alam _Pd…" at bounding box center [178, 117] width 297 height 66
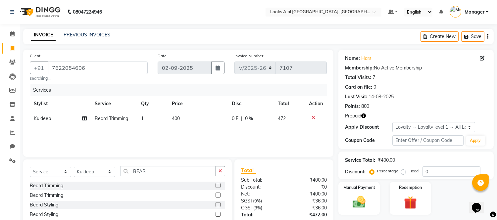
click at [365, 117] on icon "button" at bounding box center [363, 116] width 5 height 5
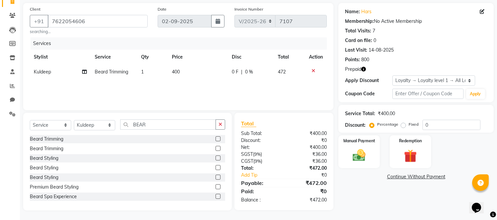
scroll to position [47, 0]
click at [352, 150] on img at bounding box center [359, 156] width 22 height 16
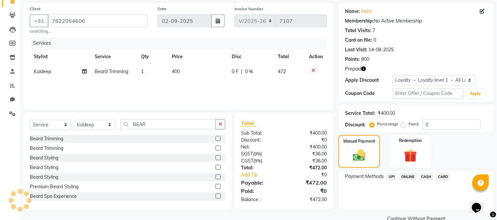
click at [364, 67] on icon "button" at bounding box center [363, 69] width 5 height 5
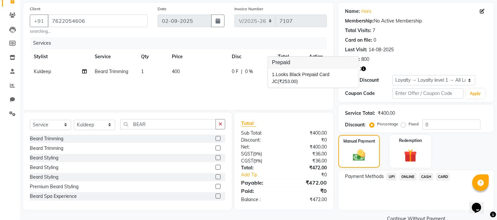
click at [364, 67] on icon "button" at bounding box center [363, 69] width 5 height 5
click at [417, 159] on img at bounding box center [410, 156] width 22 height 17
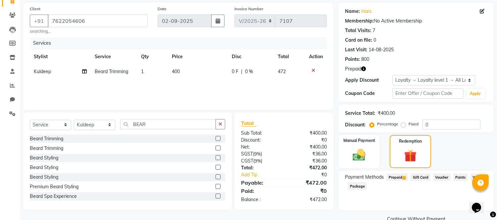
click at [400, 178] on span "Prepaid 1" at bounding box center [397, 177] width 22 height 8
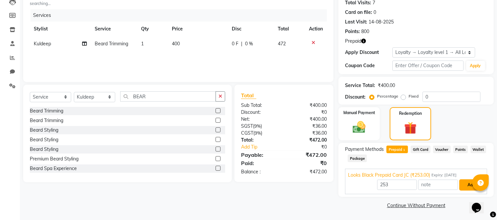
click at [467, 186] on button "Add" at bounding box center [471, 184] width 24 height 11
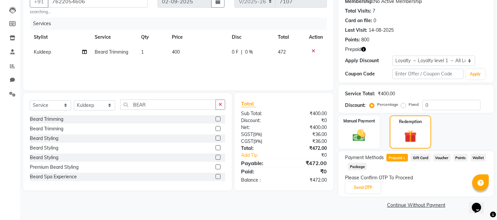
scroll to position [66, 0]
click at [363, 184] on button "Send OTP" at bounding box center [363, 187] width 35 height 11
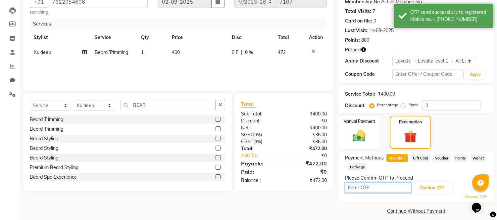
click at [371, 188] on input "text" at bounding box center [378, 188] width 66 height 10
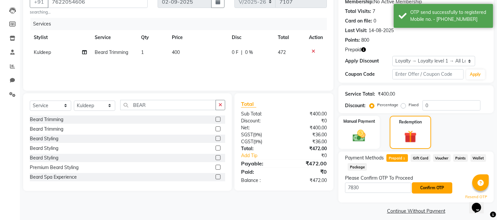
click at [434, 190] on button "Confirm OTP" at bounding box center [432, 187] width 40 height 11
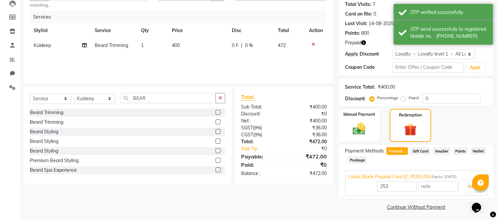
scroll to position [75, 0]
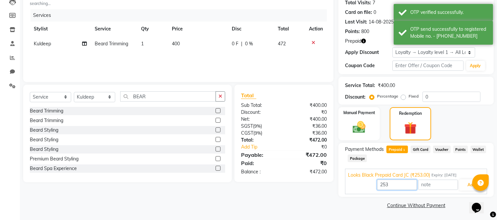
click at [393, 183] on input "253" at bounding box center [397, 185] width 40 height 10
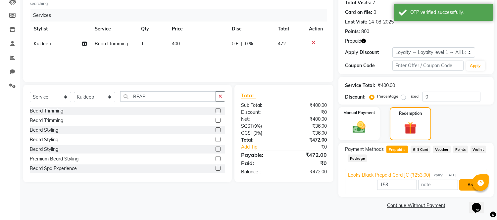
click at [462, 185] on button "Add" at bounding box center [471, 184] width 24 height 11
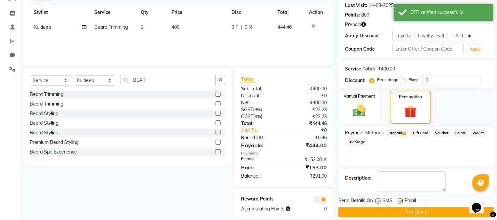
scroll to position [100, 0]
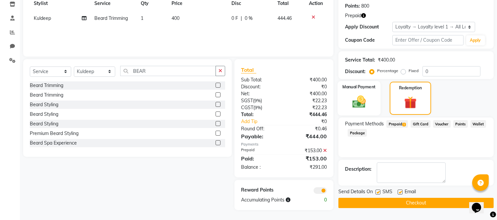
click at [361, 100] on img at bounding box center [359, 102] width 22 height 16
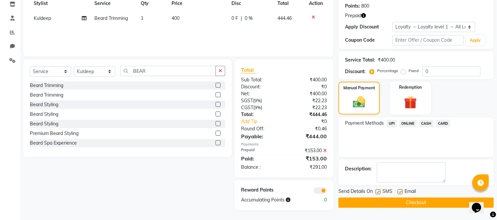
drag, startPoint x: 429, startPoint y: 123, endPoint x: 429, endPoint y: 161, distance: 37.4
click at [429, 161] on div "Name: Hars Membership: No Active Membership Total Visits: 7 Card on file: 0 Las…" at bounding box center [418, 79] width 160 height 261
click at [425, 123] on span "CASH" at bounding box center [426, 124] width 14 height 8
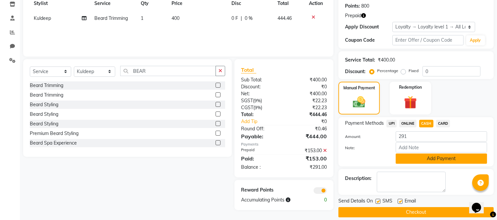
click at [418, 156] on button "Add Payment" at bounding box center [441, 159] width 91 height 10
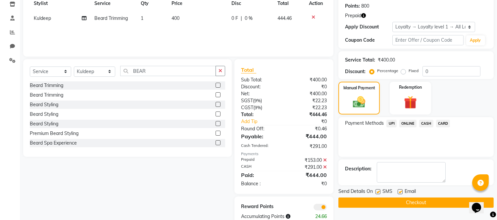
scroll to position [117, 0]
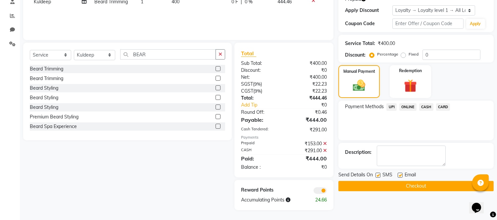
click at [403, 189] on button "Checkout" at bounding box center [415, 186] width 155 height 10
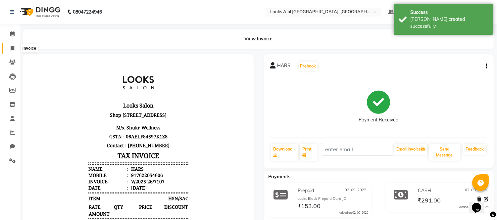
click at [7, 46] on span at bounding box center [13, 49] width 12 height 8
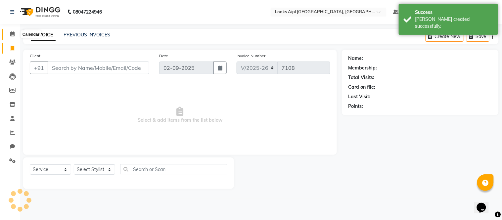
click at [9, 36] on span at bounding box center [13, 34] width 12 height 8
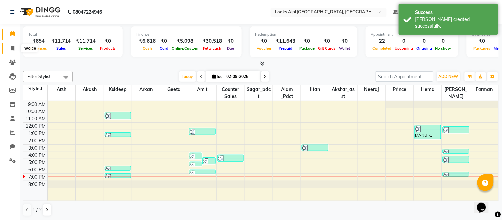
click at [12, 46] on icon at bounding box center [13, 48] width 4 height 5
